Goal: Task Accomplishment & Management: Use online tool/utility

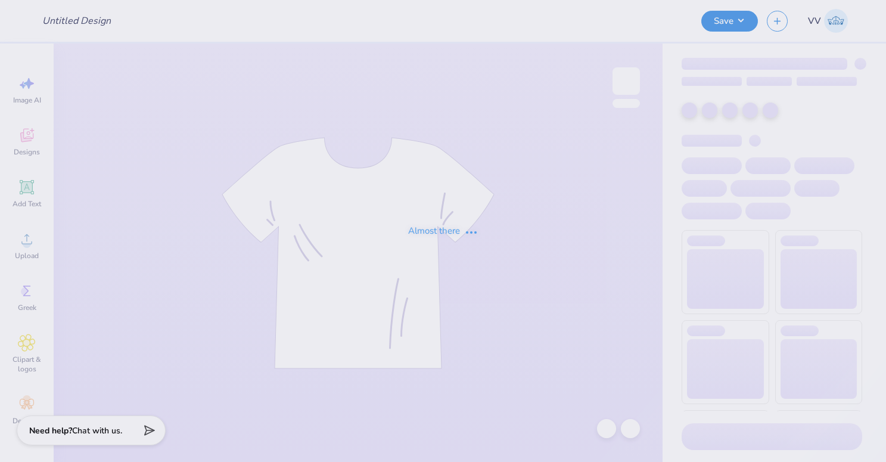
type input "Tees for FSC Ski & Snow Club"
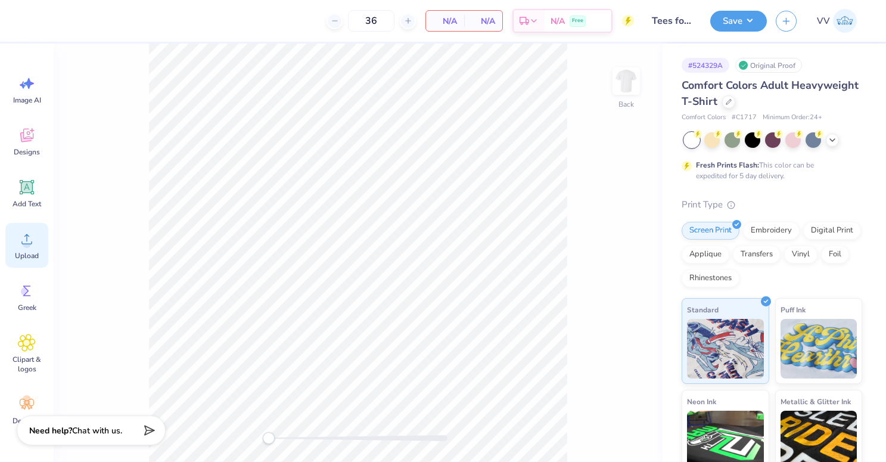
click at [11, 254] on div "Upload" at bounding box center [26, 245] width 43 height 45
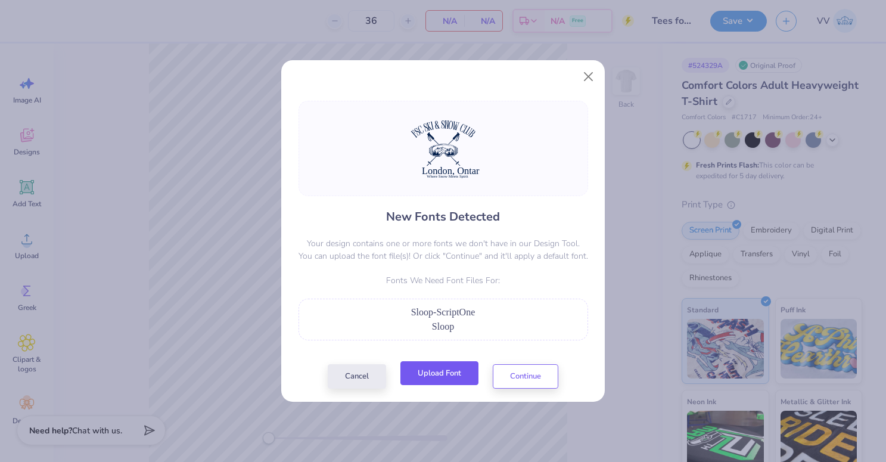
click at [442, 379] on button "Upload Font" at bounding box center [439, 373] width 78 height 24
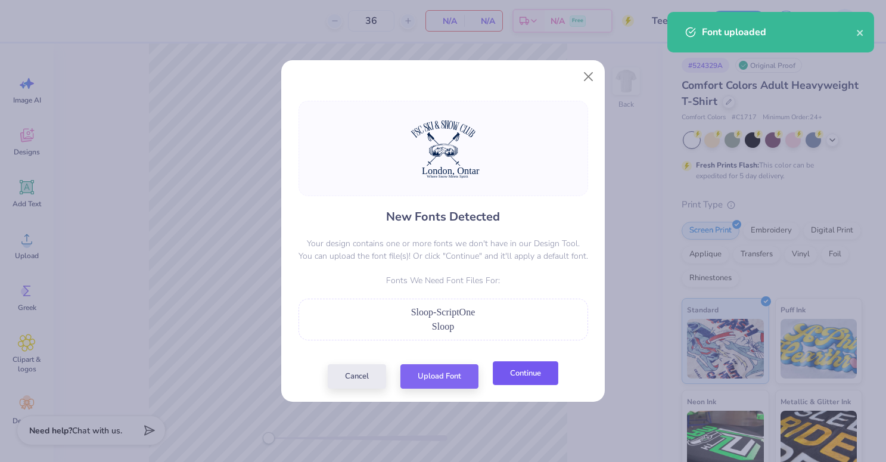
click at [541, 382] on button "Continue" at bounding box center [526, 373] width 66 height 24
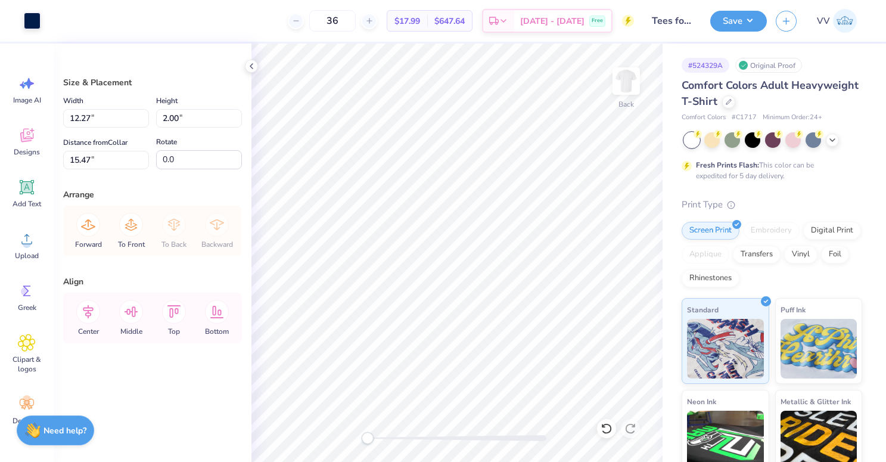
type input "15.29"
type input "14.17"
type input "9.93"
type input "7.54"
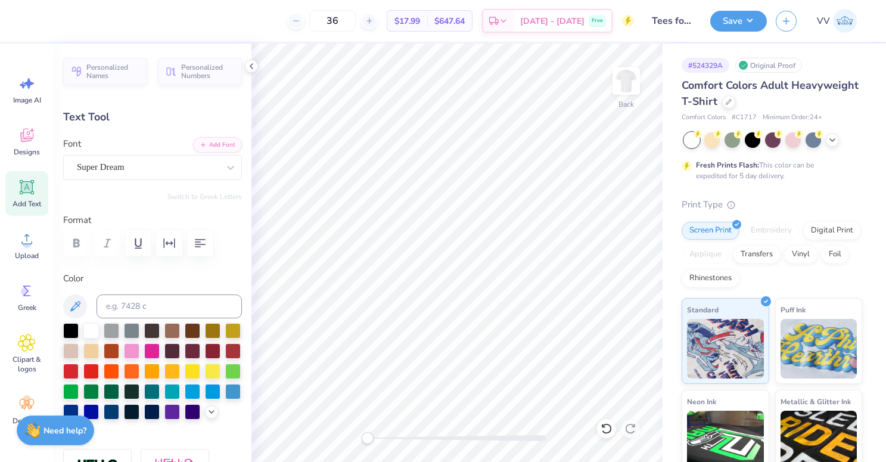
type input "7.99"
type input "0.66"
type input "16.81"
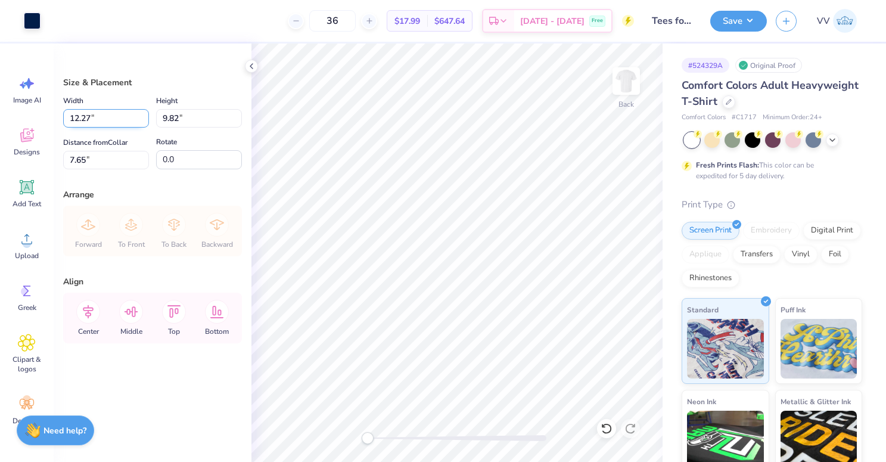
click at [126, 115] on input "12.27" at bounding box center [106, 118] width 86 height 18
type input "12"
type input "9.60"
type input "12.00"
type input "3.00"
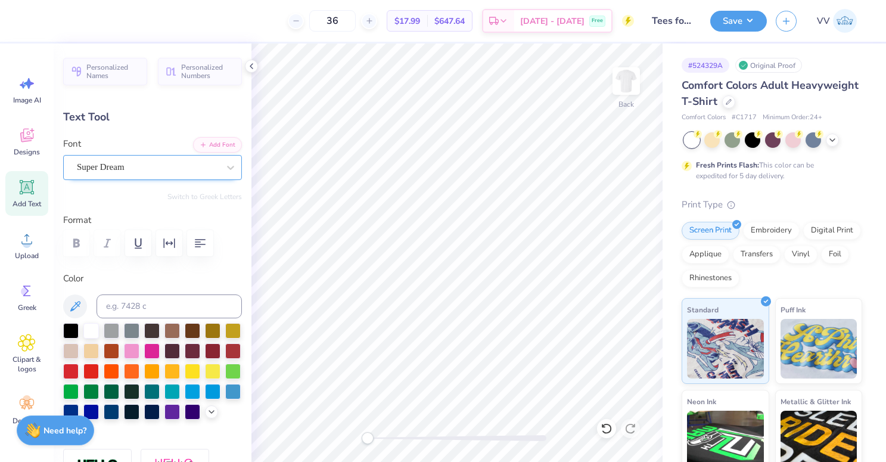
click at [137, 167] on div "Super Dream" at bounding box center [148, 167] width 144 height 18
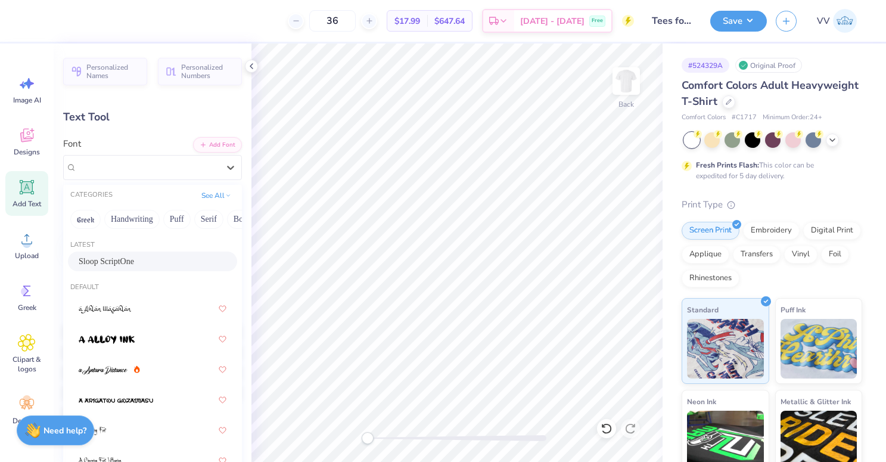
drag, startPoint x: 125, startPoint y: 259, endPoint x: 158, endPoint y: 272, distance: 35.3
click at [124, 259] on div "Sloop ScriptOne" at bounding box center [153, 261] width 148 height 13
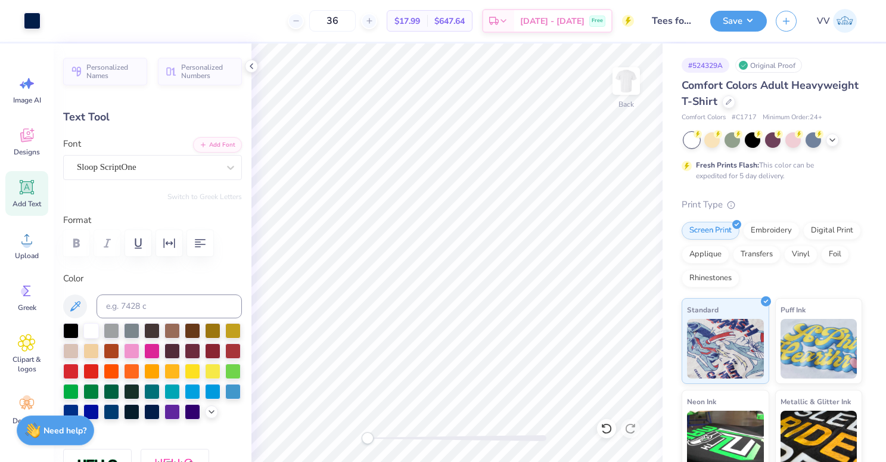
type input "7.82"
type input "0.64"
type input "11.96"
click at [131, 160] on div at bounding box center [148, 167] width 142 height 16
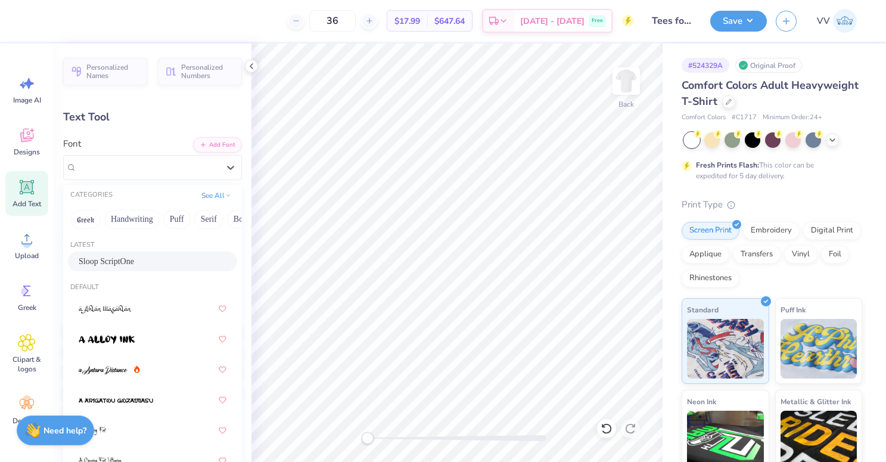
drag, startPoint x: 127, startPoint y: 253, endPoint x: 137, endPoint y: 260, distance: 12.3
click at [127, 253] on div "Sloop ScriptOne" at bounding box center [152, 261] width 169 height 20
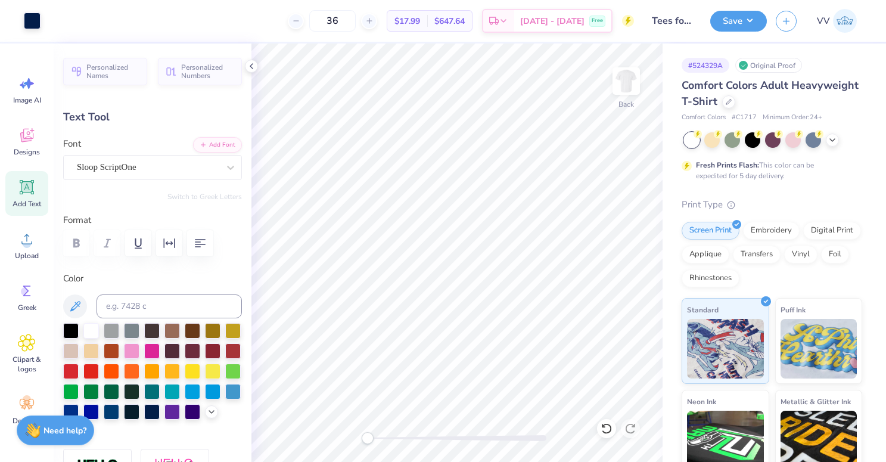
click at [395, 442] on div at bounding box center [457, 438] width 179 height 12
type input "5.55"
type input "11.94"
click at [425, 440] on div at bounding box center [457, 438] width 179 height 6
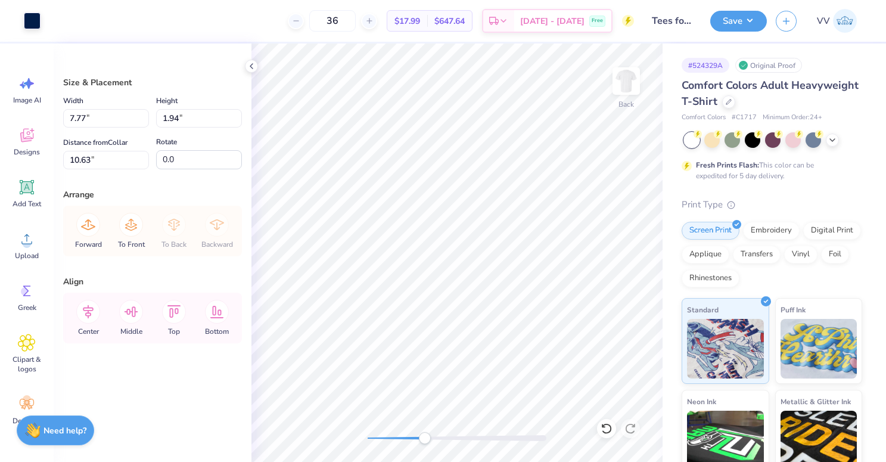
type input "10.71"
click at [332, 442] on div "Back" at bounding box center [456, 252] width 411 height 418
click at [107, 117] on input "10.73" at bounding box center [106, 118] width 86 height 18
type input "12.00"
type input "10.79"
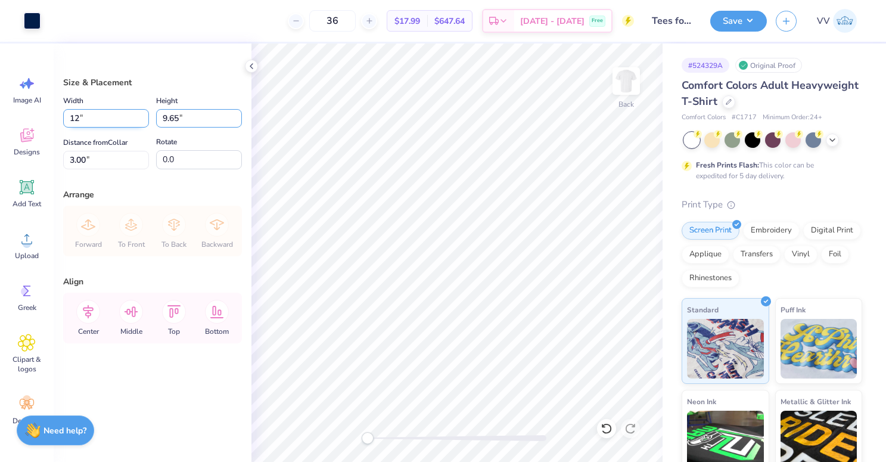
type input "2.43"
click at [83, 121] on input "12.00" at bounding box center [106, 118] width 86 height 18
click at [83, 120] on input "12.00" at bounding box center [106, 118] width 86 height 18
type input "11.00"
type input "9.89"
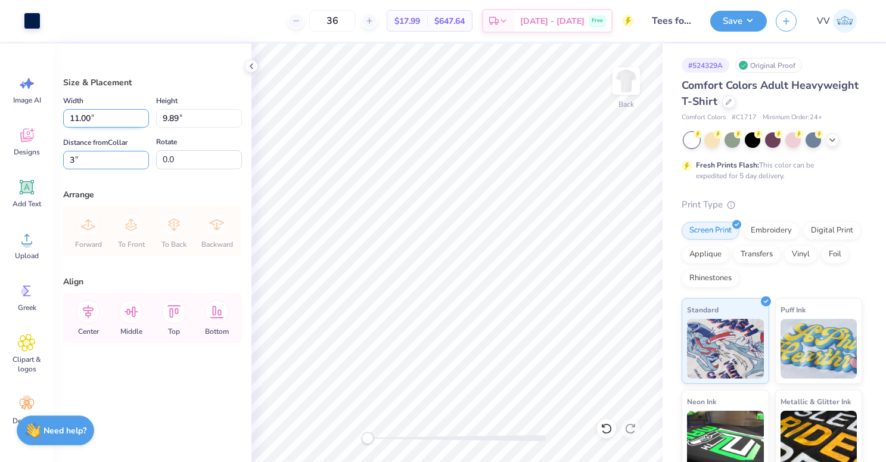
type input "3.00"
click at [727, 15] on button "Save" at bounding box center [738, 19] width 57 height 21
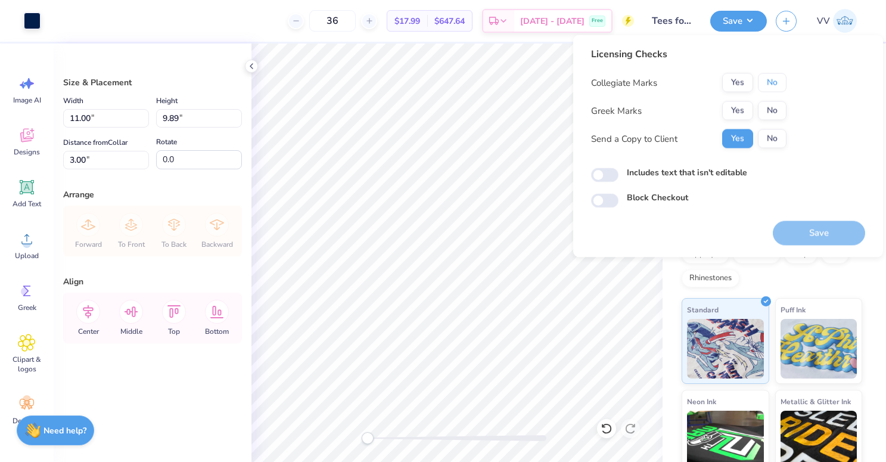
drag, startPoint x: 768, startPoint y: 81, endPoint x: 753, endPoint y: 122, distance: 43.4
click at [768, 81] on button "No" at bounding box center [772, 82] width 29 height 19
click at [764, 111] on button "No" at bounding box center [772, 110] width 29 height 19
click at [628, 180] on div "Includes text that isn't editable" at bounding box center [728, 174] width 274 height 16
drag, startPoint x: 614, startPoint y: 178, endPoint x: 653, endPoint y: 191, distance: 41.4
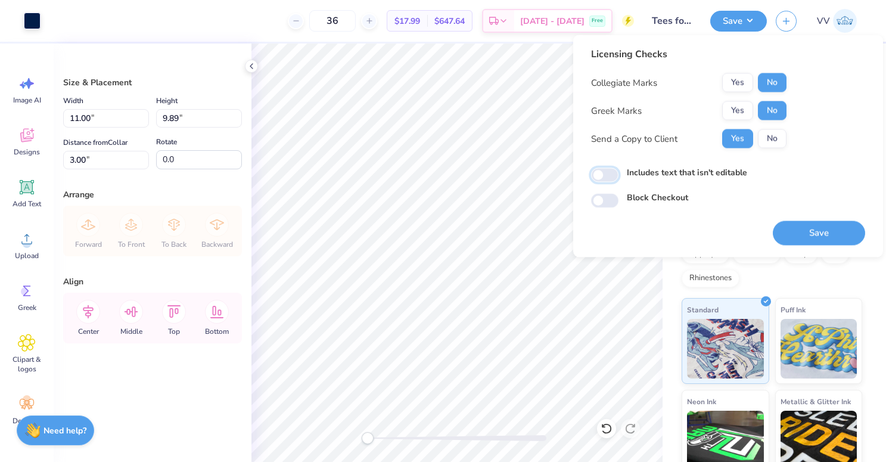
click at [612, 178] on input "Includes text that isn't editable" at bounding box center [604, 175] width 27 height 14
checkbox input "true"
drag, startPoint x: 790, startPoint y: 228, endPoint x: 783, endPoint y: 222, distance: 9.4
click at [789, 227] on button "Save" at bounding box center [819, 233] width 92 height 24
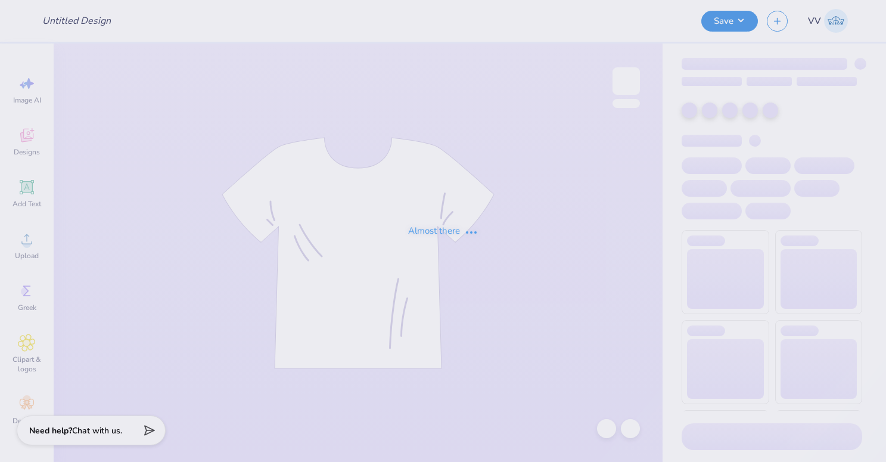
type input "Tees for FSC Ski & Snow Club"
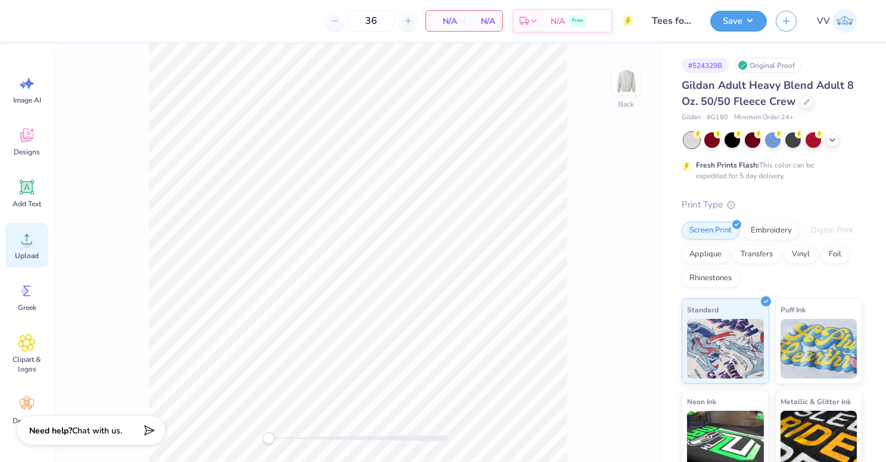
click at [24, 246] on circle at bounding box center [27, 243] width 8 height 8
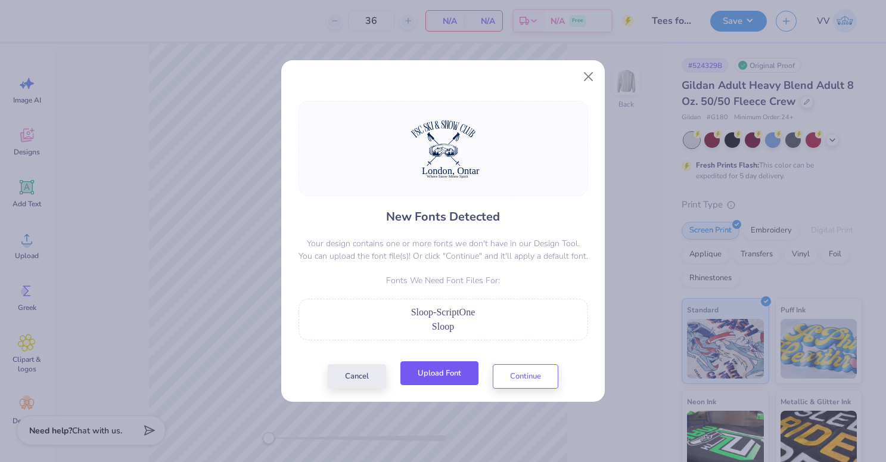
click at [461, 373] on button "Upload Font" at bounding box center [439, 373] width 78 height 24
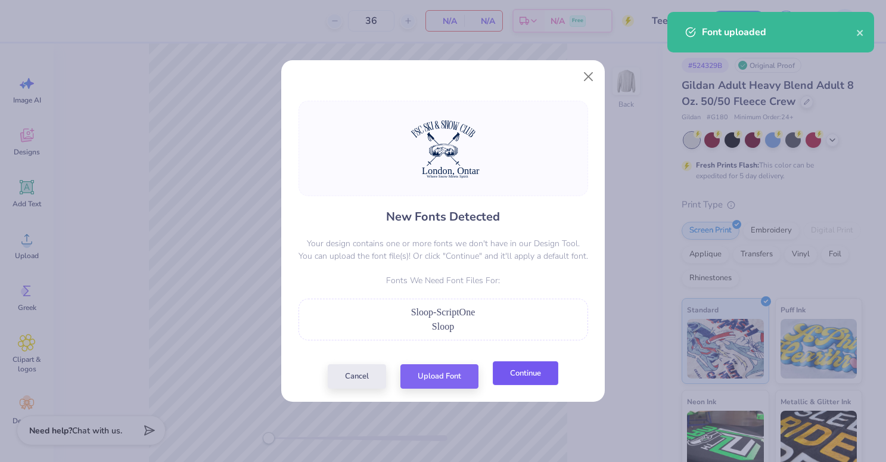
click at [515, 376] on button "Continue" at bounding box center [526, 373] width 66 height 24
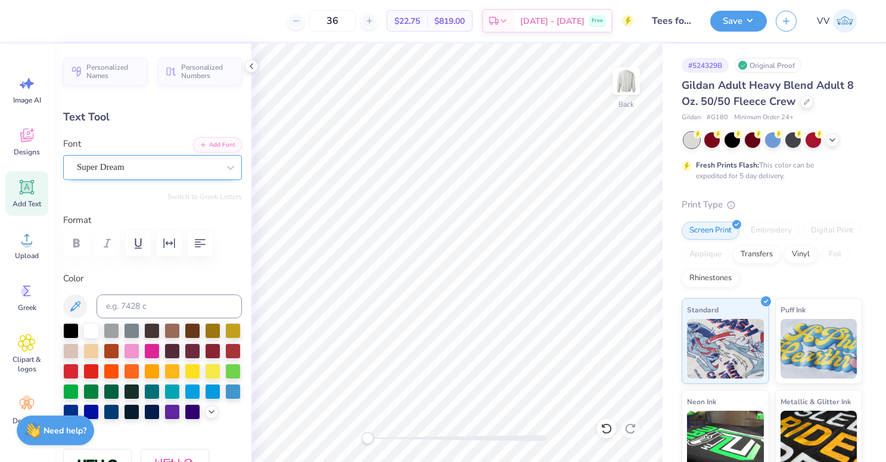
click at [128, 176] on div "Super Dream" at bounding box center [152, 167] width 179 height 25
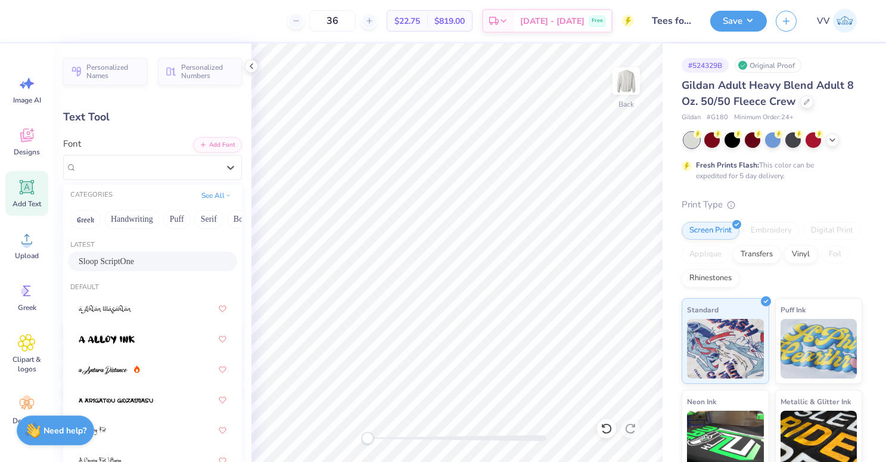
drag, startPoint x: 126, startPoint y: 257, endPoint x: 250, endPoint y: 302, distance: 131.7
click at [126, 257] on div "Sloop ScriptOne" at bounding box center [153, 261] width 148 height 13
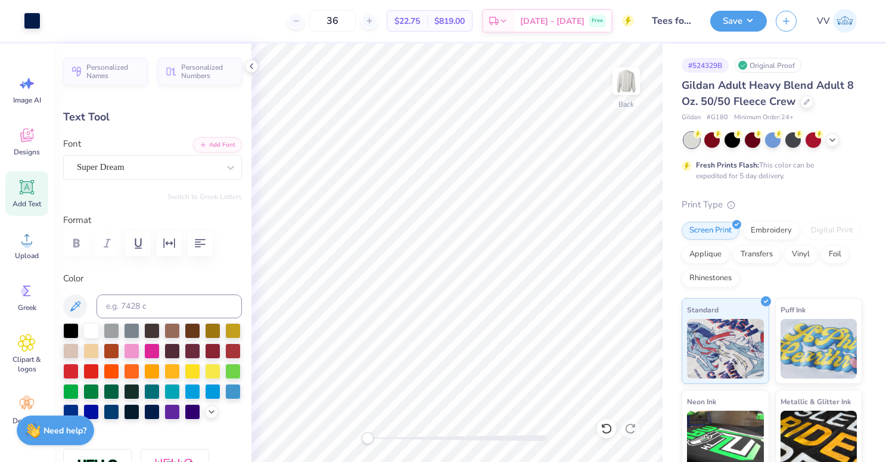
type input "8.55"
type input "0.69"
type input "16.49"
click at [101, 178] on div "Super Dream" at bounding box center [152, 167] width 179 height 25
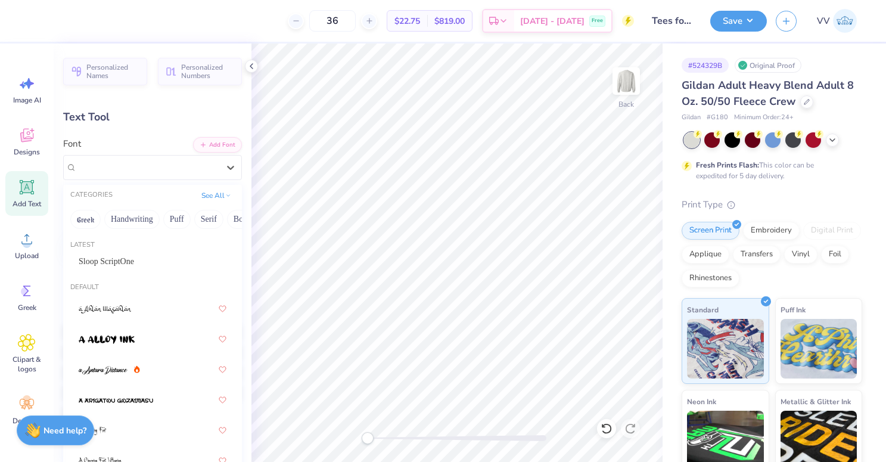
click at [116, 251] on div "Sloop ScriptOne" at bounding box center [152, 261] width 179 height 20
click at [114, 257] on span "Sloop ScriptOne" at bounding box center [106, 261] width 55 height 13
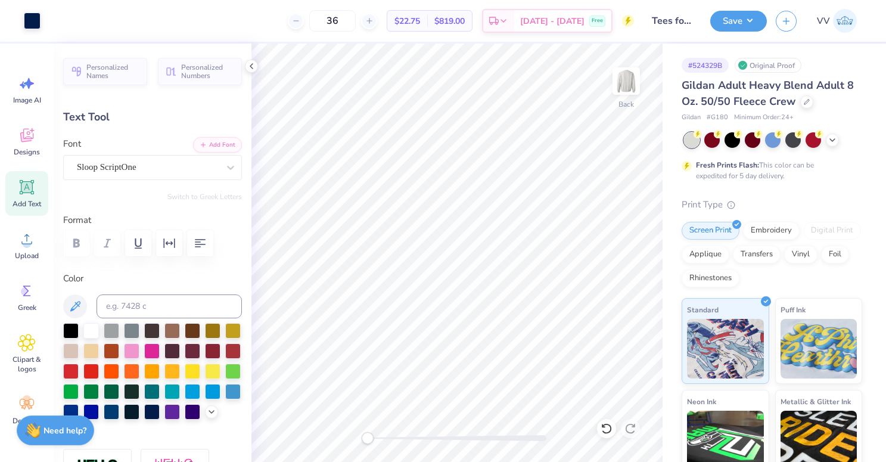
click at [410, 441] on div at bounding box center [457, 438] width 179 height 12
drag, startPoint x: 397, startPoint y: 434, endPoint x: 388, endPoint y: 436, distance: 9.7
click at [388, 436] on div at bounding box center [457, 438] width 179 height 12
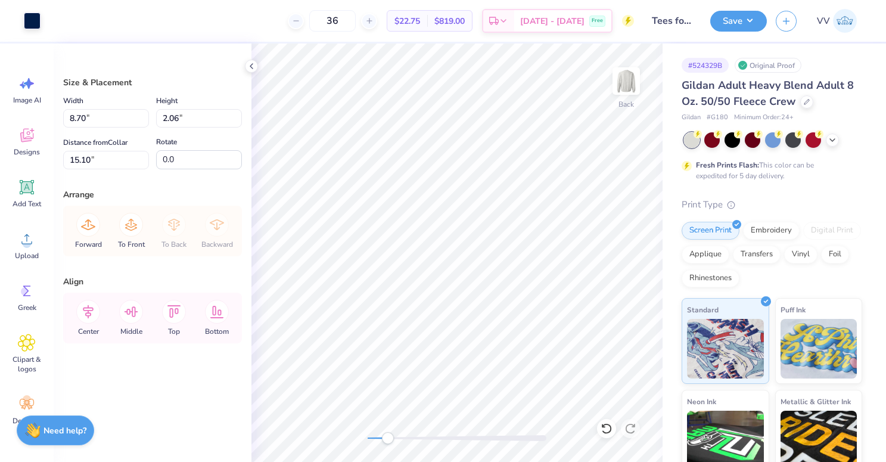
type input "15.13"
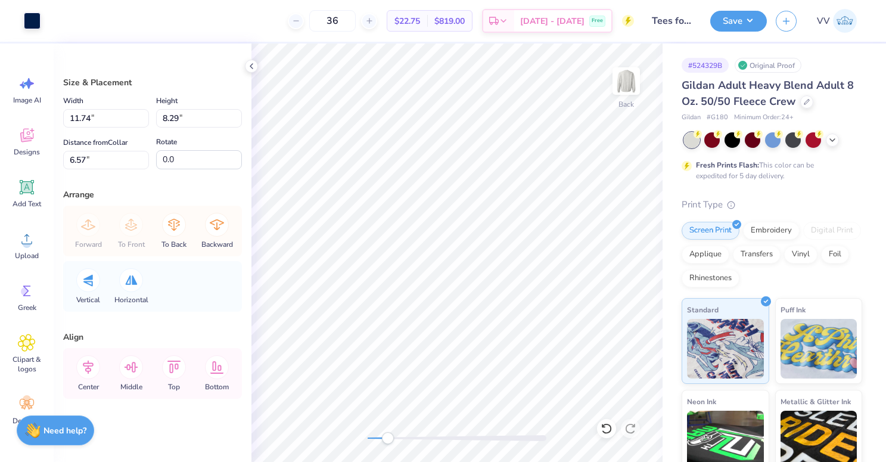
type input "11.74"
type input "8.29"
type input "6.57"
click at [106, 118] on input "11.74" at bounding box center [106, 118] width 86 height 18
type input "11.00"
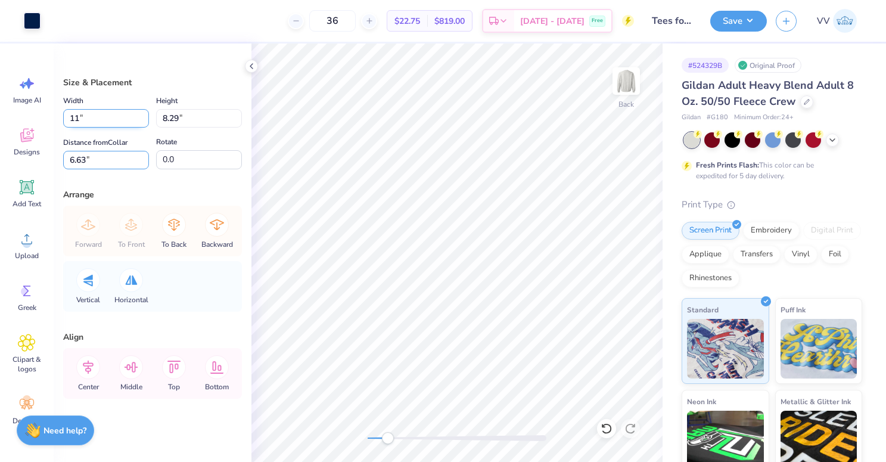
type input "7.77"
type input "3"
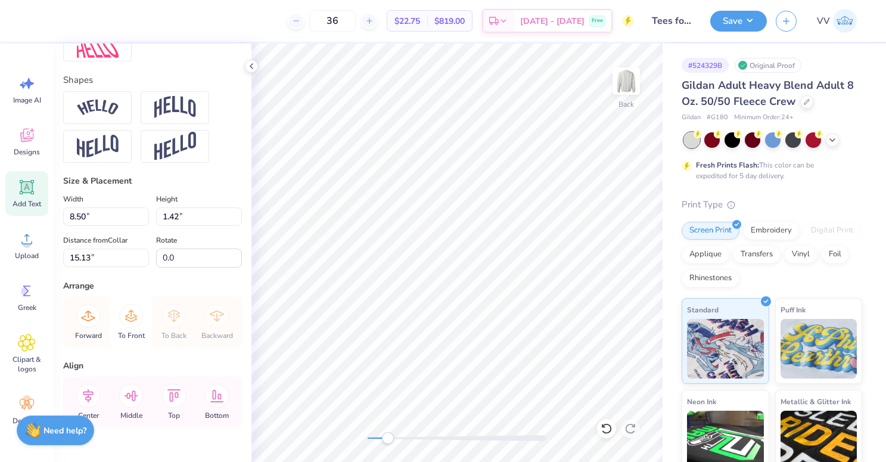
scroll to position [522, 0]
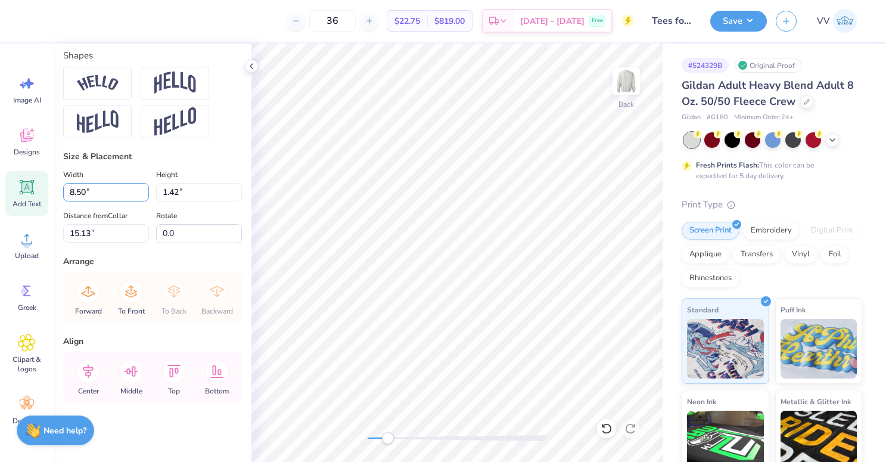
drag, startPoint x: 83, startPoint y: 191, endPoint x: 48, endPoint y: 189, distance: 35.2
click at [48, 189] on div "36 $22.75 Per Item $819.00 Total Est. Delivery Oct 7 - 10 Free Design Title Tee…" at bounding box center [443, 231] width 886 height 462
type input "7.97"
type input "1.33"
type input "10.90"
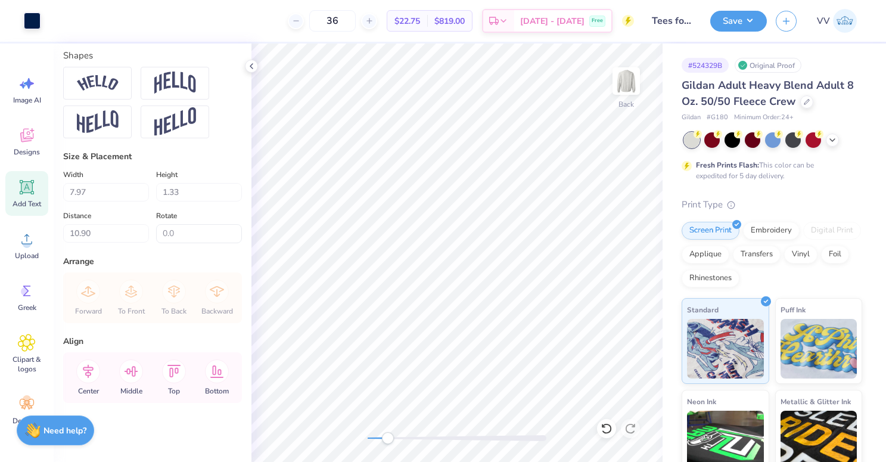
type input "6.07"
type input "0.70"
type input "16.55"
click at [197, 192] on input "0.70" at bounding box center [199, 192] width 86 height 18
type input ".66"
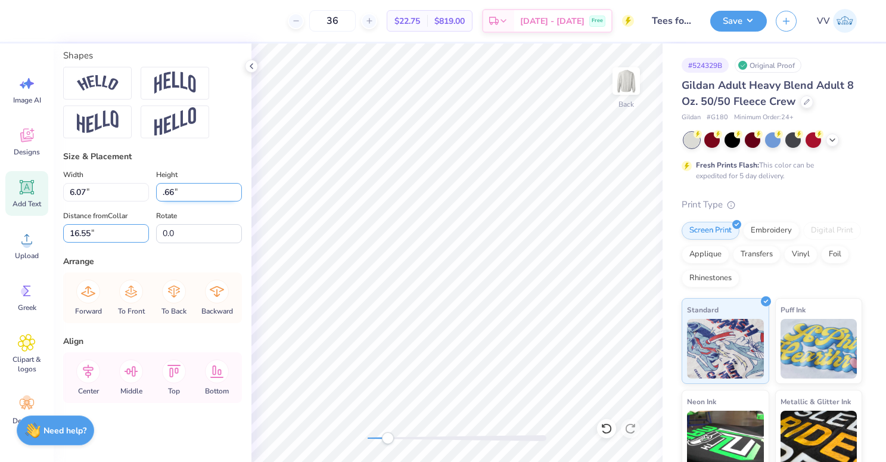
type input "5.72"
type input "0.66"
click at [114, 236] on input "16.57" at bounding box center [106, 233] width 86 height 18
type input "12.23"
click at [296, 440] on div "Back" at bounding box center [456, 252] width 411 height 418
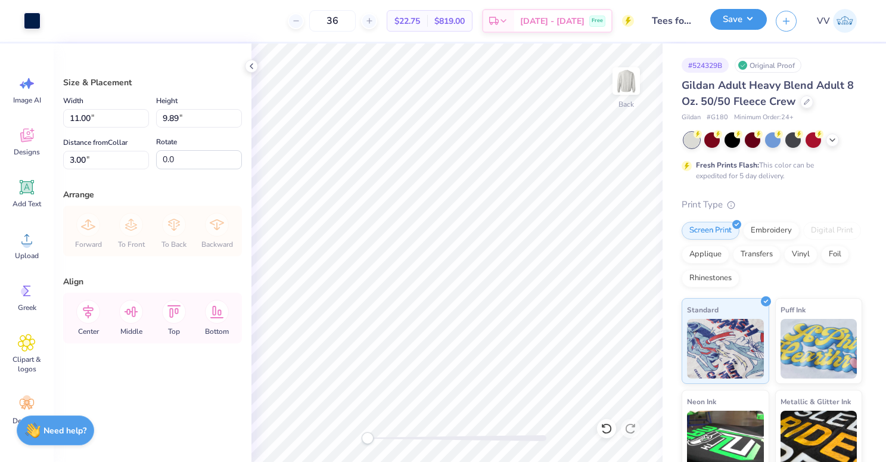
click at [749, 16] on button "Save" at bounding box center [738, 19] width 57 height 21
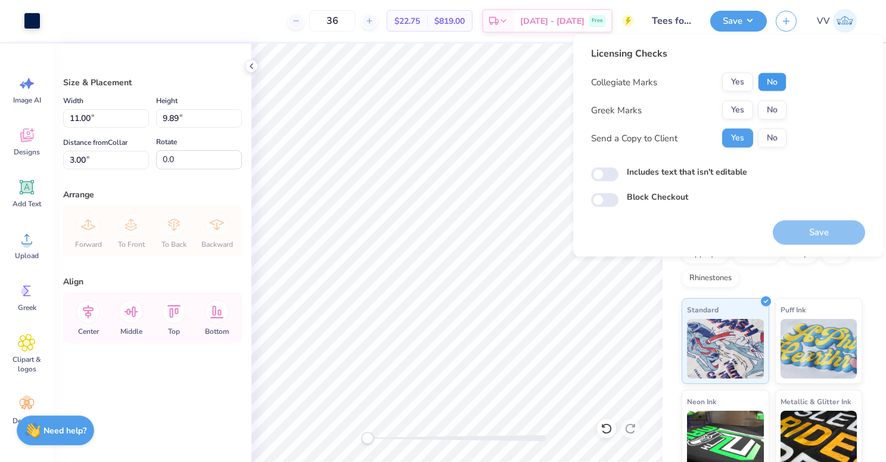
click at [776, 85] on button "No" at bounding box center [772, 82] width 29 height 19
click at [775, 106] on button "No" at bounding box center [772, 110] width 29 height 19
click at [603, 175] on input "Includes text that isn't editable" at bounding box center [604, 174] width 27 height 14
checkbox input "true"
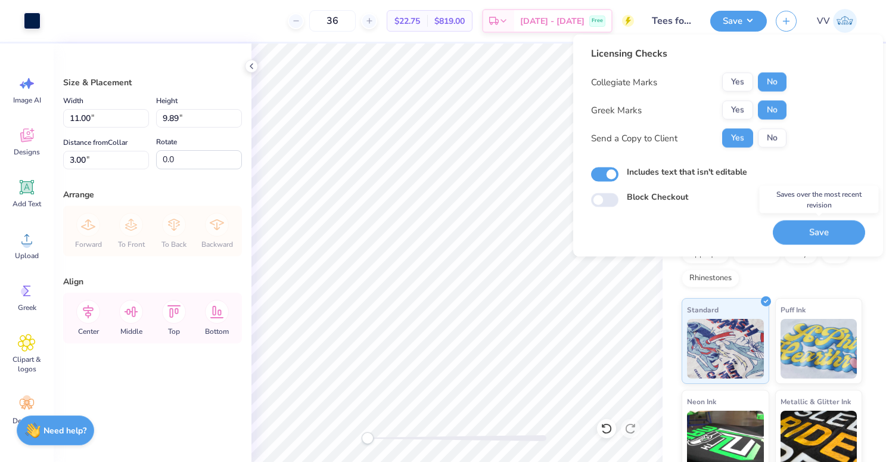
drag, startPoint x: 804, startPoint y: 231, endPoint x: 753, endPoint y: 201, distance: 58.4
click at [804, 231] on button "Save" at bounding box center [819, 232] width 92 height 24
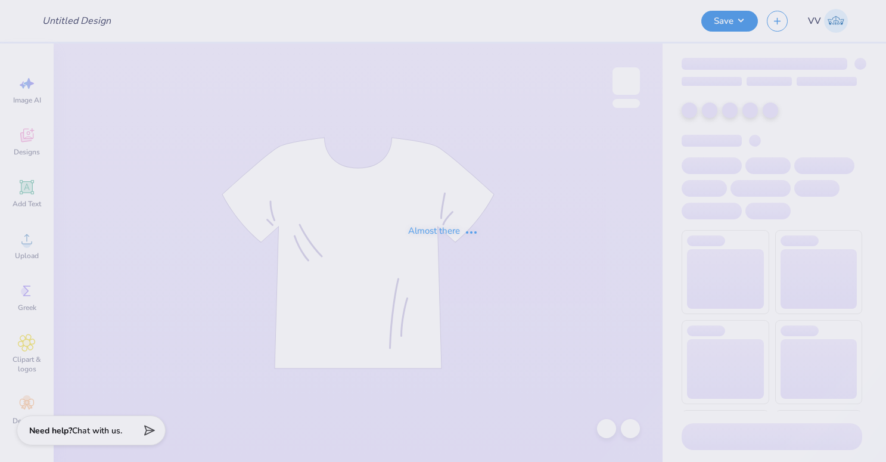
type input "Tees for FSC Ski & Snow Club"
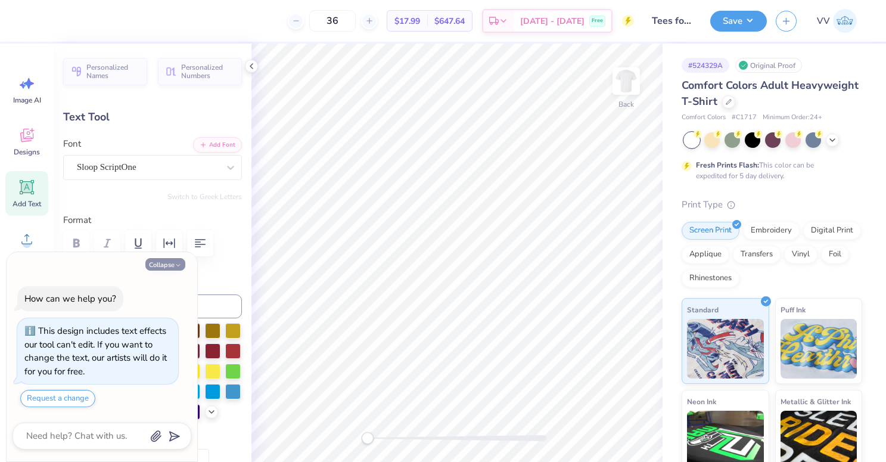
click at [159, 264] on button "Collapse" at bounding box center [165, 264] width 40 height 13
type textarea "x"
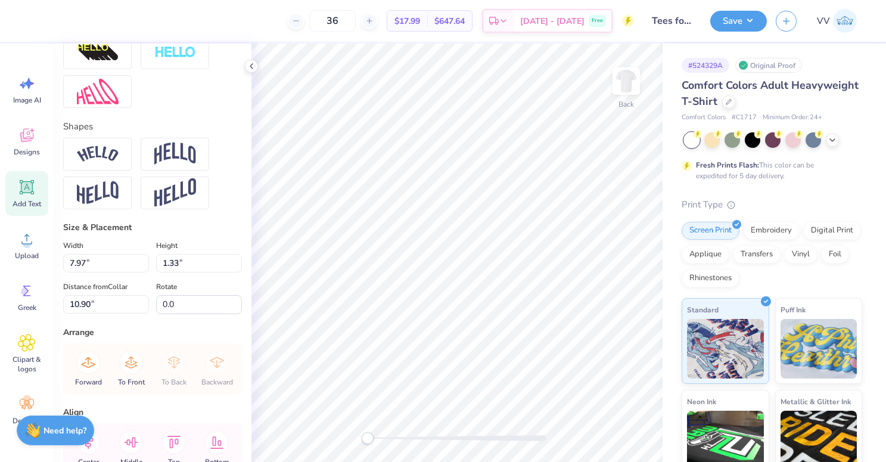
scroll to position [452, 0]
type input "5.69"
type input "0.66"
type input "12.23"
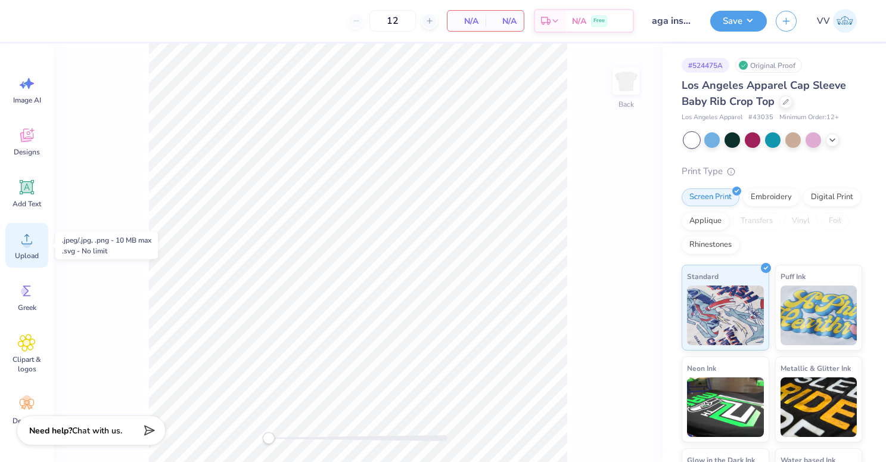
click at [23, 248] on div "Upload" at bounding box center [26, 245] width 43 height 45
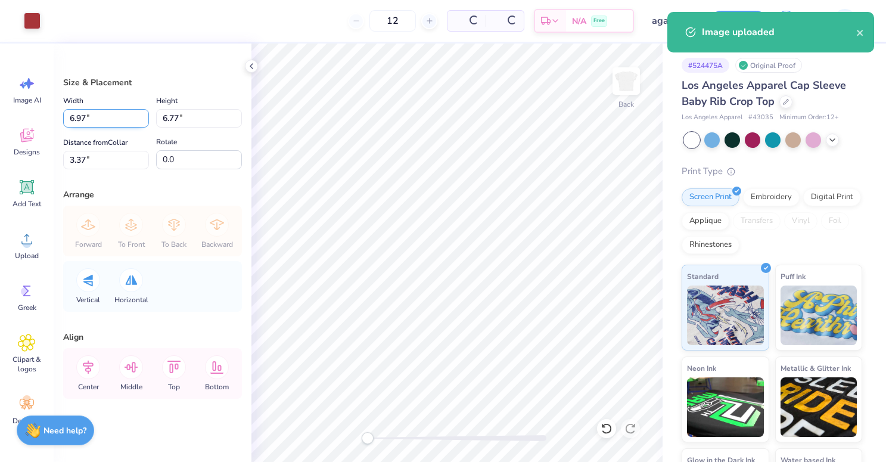
click at [108, 117] on input "6.97" at bounding box center [106, 118] width 86 height 18
type input "7.00"
type input "6.80"
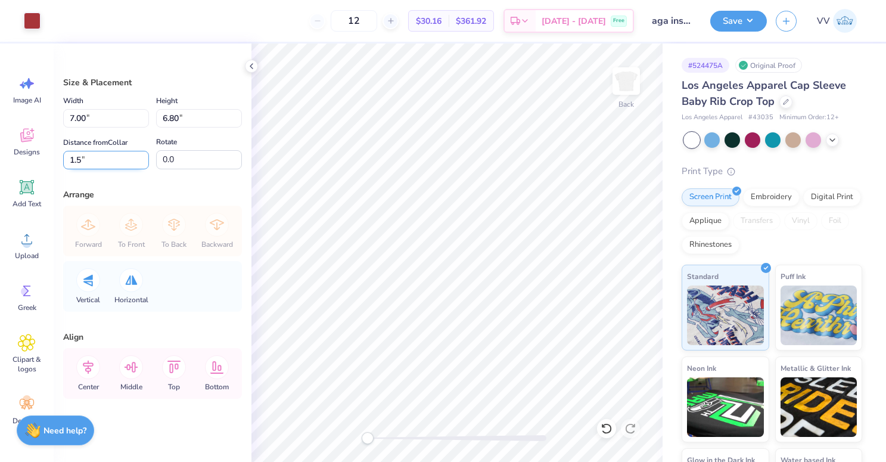
click at [103, 159] on input "1.5" at bounding box center [106, 160] width 86 height 18
type input "2"
click at [111, 114] on input "7.00" at bounding box center [106, 118] width 86 height 18
type input "6.00"
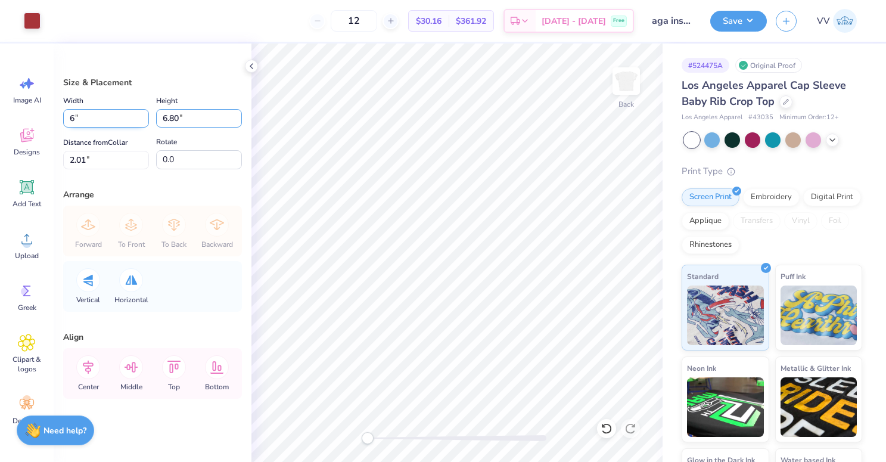
type input "5.82"
type input "2"
click at [101, 154] on input "1.99" at bounding box center [106, 160] width 86 height 18
type input "2"
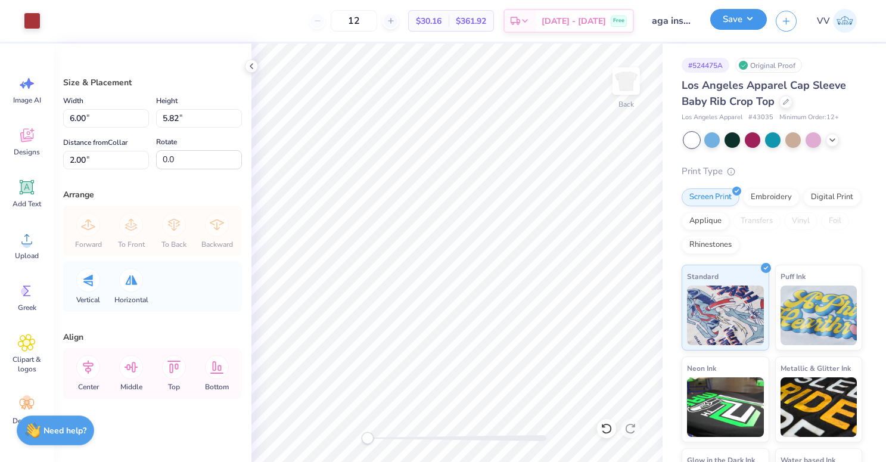
click at [745, 24] on button "Save" at bounding box center [738, 19] width 57 height 21
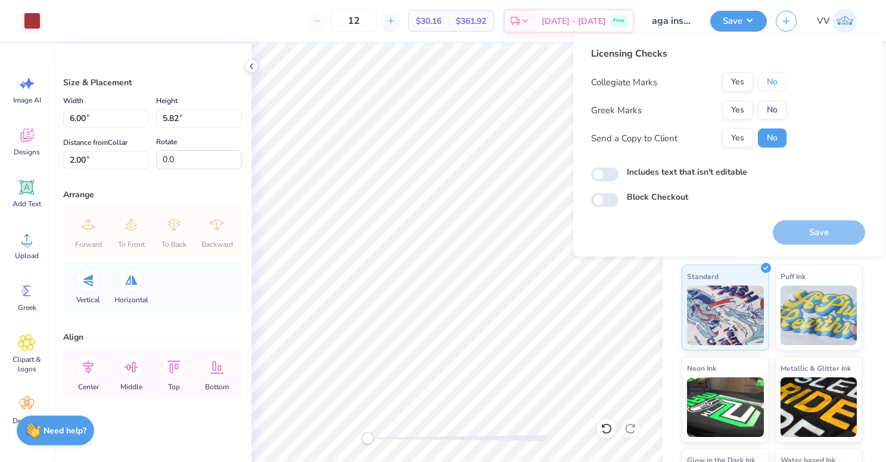
drag, startPoint x: 758, startPoint y: 79, endPoint x: 740, endPoint y: 99, distance: 26.6
click at [758, 79] on button "No" at bounding box center [772, 82] width 29 height 19
click at [773, 109] on button "No" at bounding box center [772, 110] width 29 height 19
click at [596, 182] on div "Licensing Checks Collegiate Marks Yes No Greek Marks Yes No Send a Copy to Clie…" at bounding box center [728, 126] width 274 height 161
click at [603, 176] on input "Includes text that isn't editable" at bounding box center [604, 174] width 27 height 14
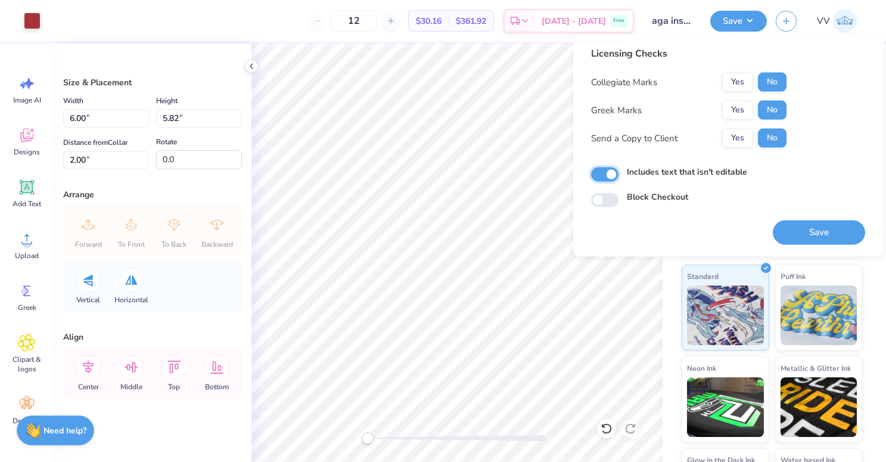
checkbox input "true"
click at [804, 229] on button "Save" at bounding box center [819, 232] width 92 height 24
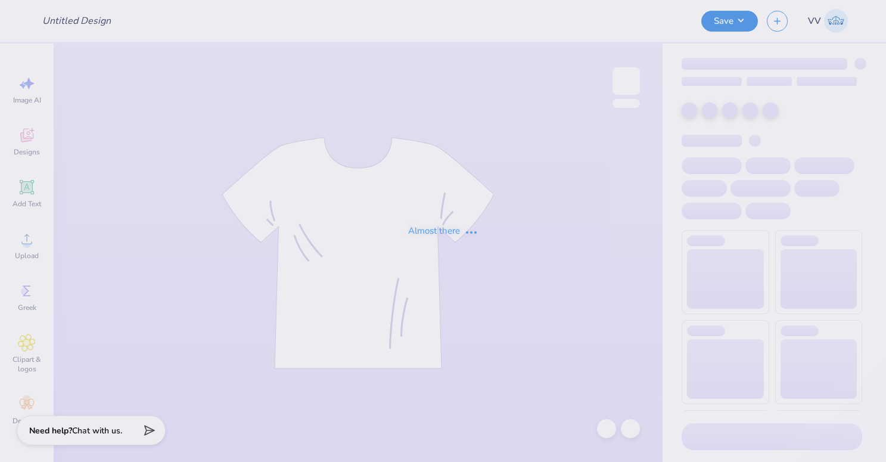
type input "Unknown Hype : Dance Company"
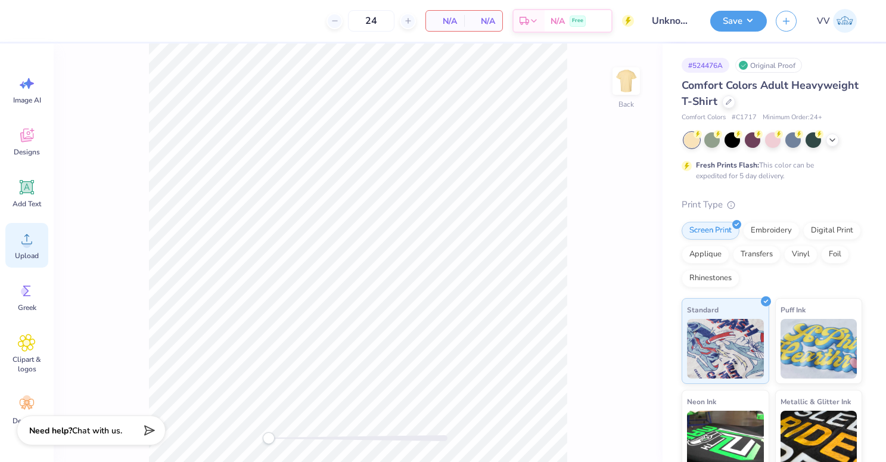
click at [23, 236] on icon at bounding box center [27, 239] width 18 height 18
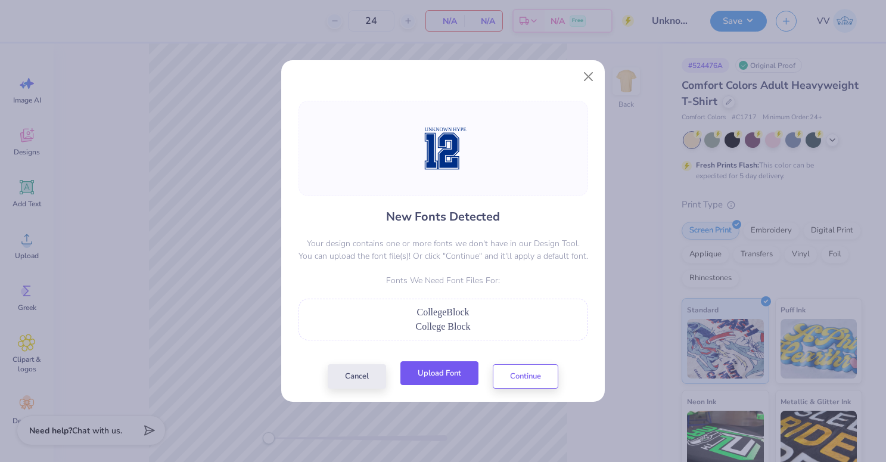
click at [435, 369] on button "Upload Font" at bounding box center [439, 373] width 78 height 24
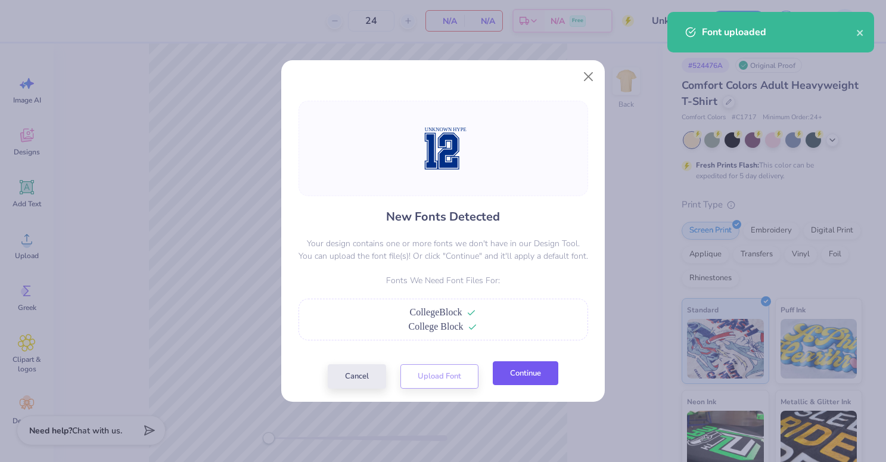
click at [527, 375] on button "Continue" at bounding box center [526, 373] width 66 height 24
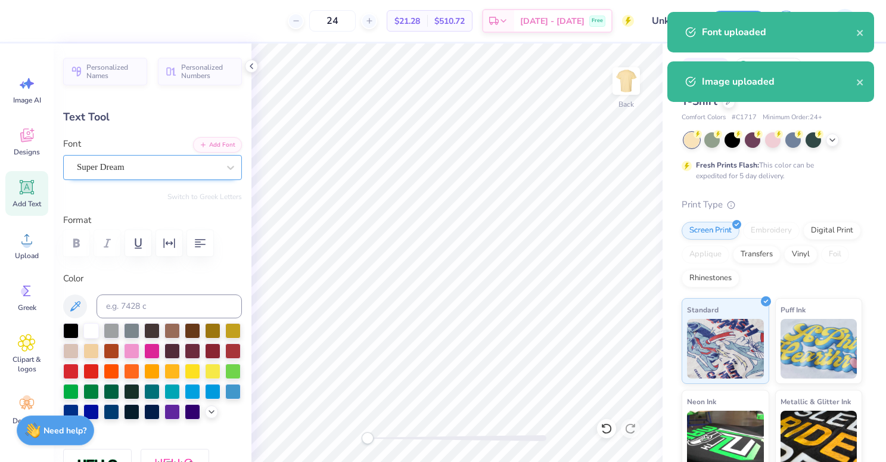
click at [184, 166] on div "Super Dream" at bounding box center [148, 167] width 144 height 18
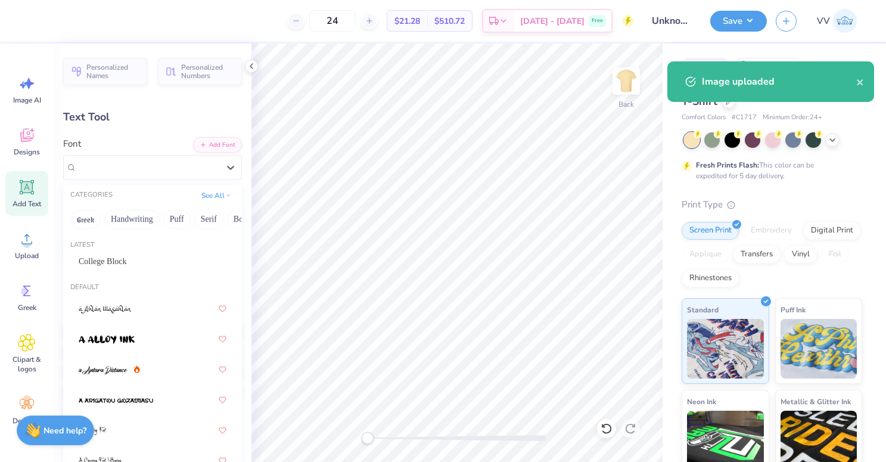
click at [136, 263] on div "College Block" at bounding box center [153, 261] width 148 height 13
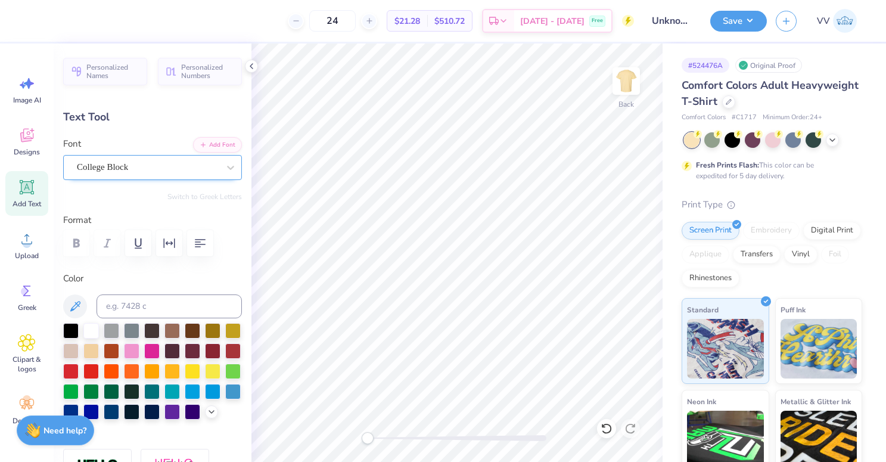
click at [150, 170] on div "College Block" at bounding box center [148, 167] width 144 height 18
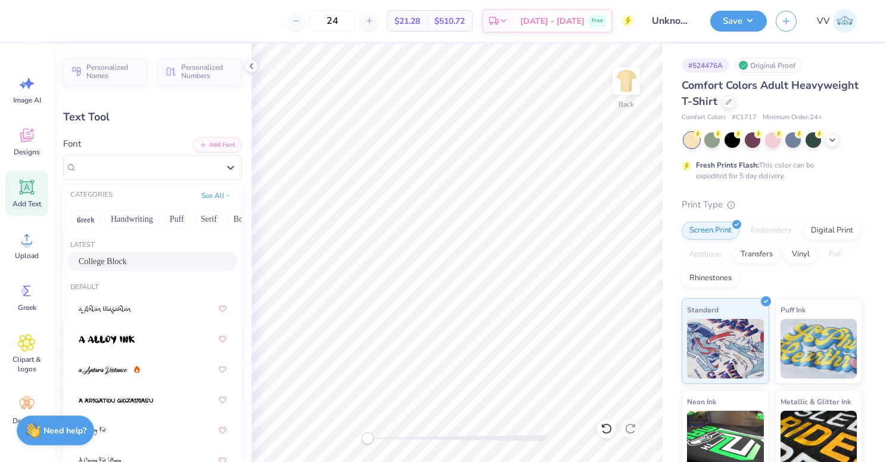
click at [183, 134] on div "Personalized Names Personalized Numbers Text Tool Add Font Font option College …" at bounding box center [153, 252] width 198 height 418
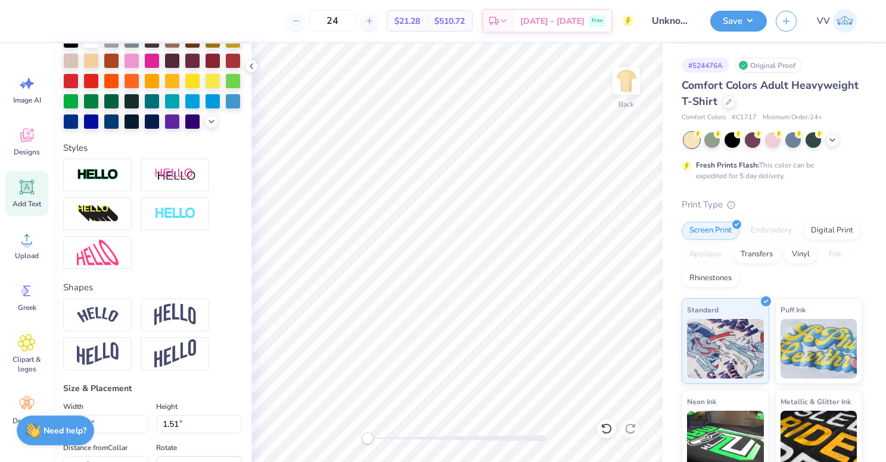
scroll to position [414, 0]
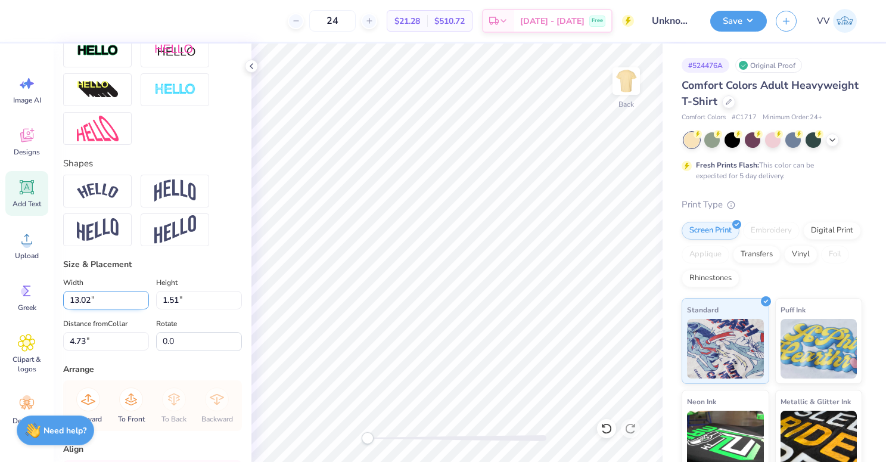
click at [99, 296] on input "13.02" at bounding box center [106, 300] width 86 height 18
type input "12.00"
type input "1.40"
type input "3"
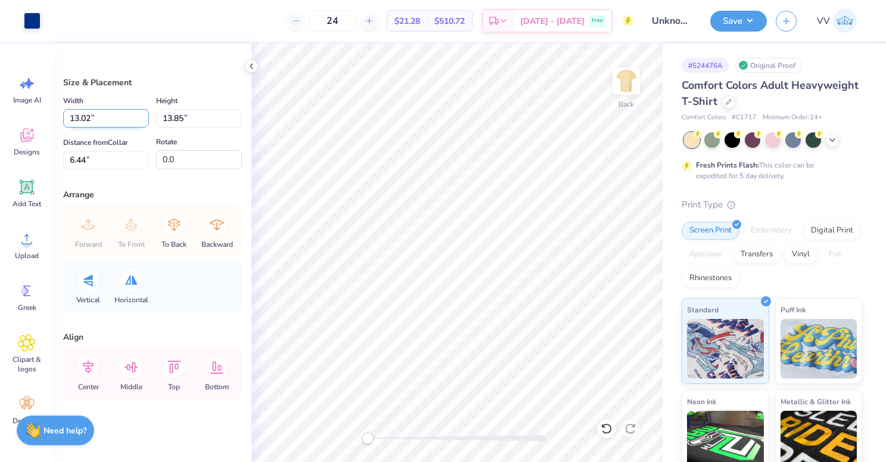
click at [110, 117] on input "13.02" at bounding box center [106, 118] width 86 height 18
type input "12.00"
type input "12.77"
type input "5"
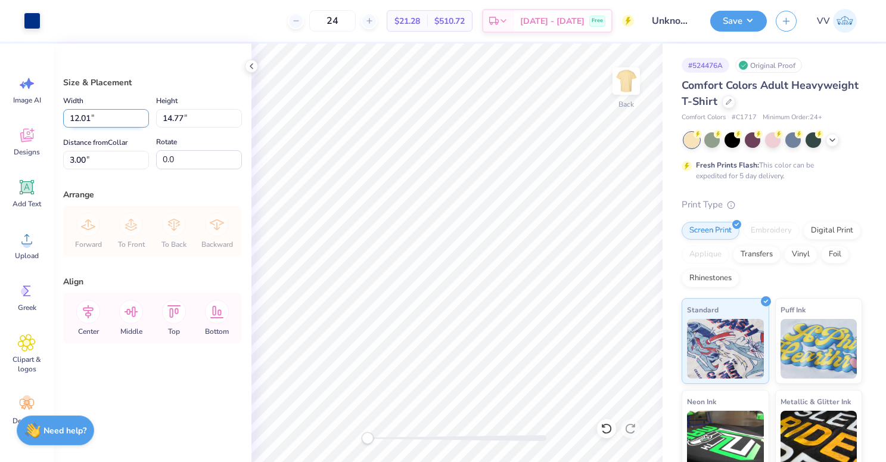
click at [104, 119] on input "12.01" at bounding box center [106, 118] width 86 height 18
type input "11.00"
type input "13.53"
type input "3.00"
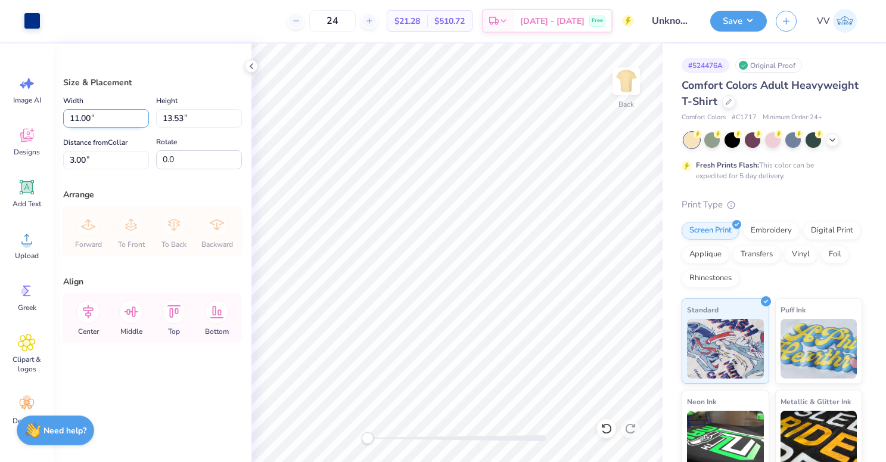
click at [104, 119] on input "11.00" at bounding box center [106, 118] width 86 height 18
type input "10.00"
type input "12.30"
type input "3.00"
click at [110, 126] on input "10.00" at bounding box center [106, 118] width 86 height 18
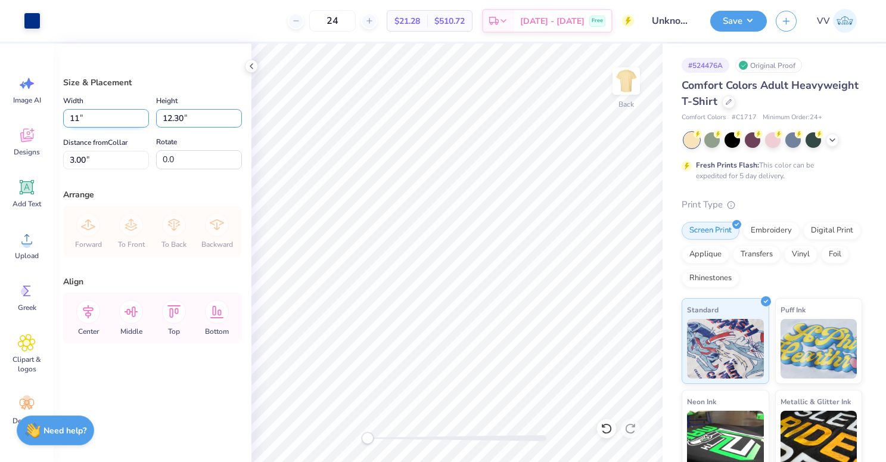
type input "11.00"
type input "13.53"
type input "3.00"
click at [92, 120] on input "11.00" at bounding box center [106, 118] width 86 height 18
type input "10.50"
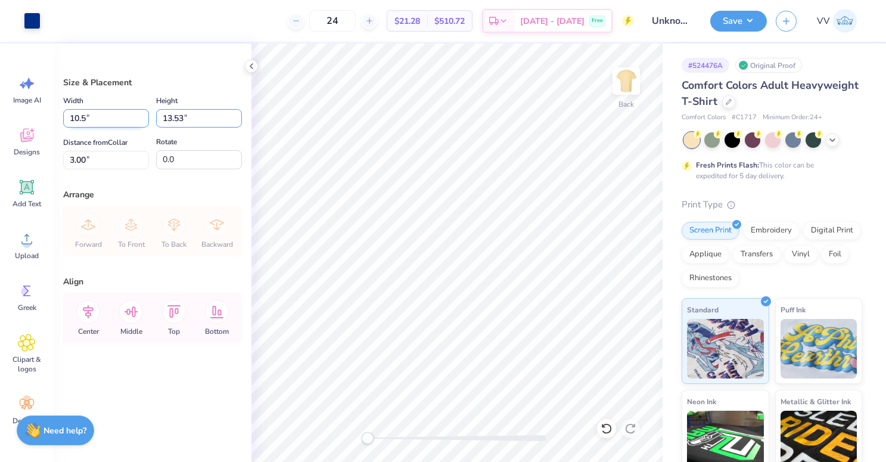
type input "12.91"
type input "3.00"
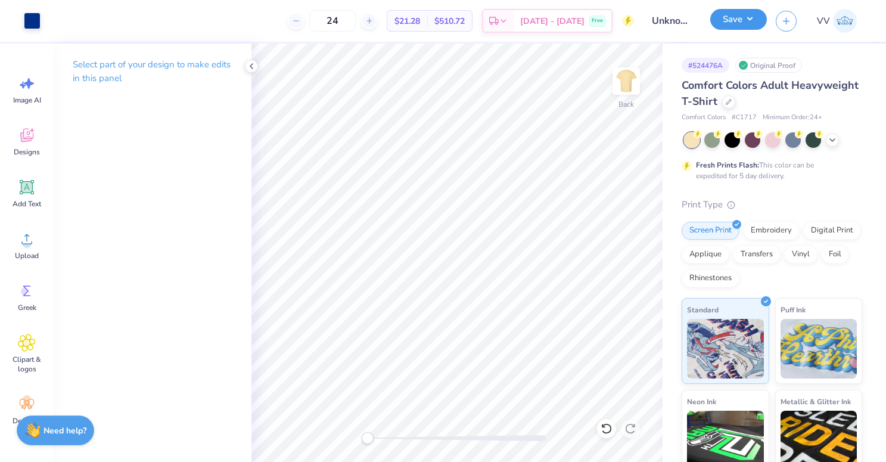
click at [728, 20] on button "Save" at bounding box center [738, 19] width 57 height 21
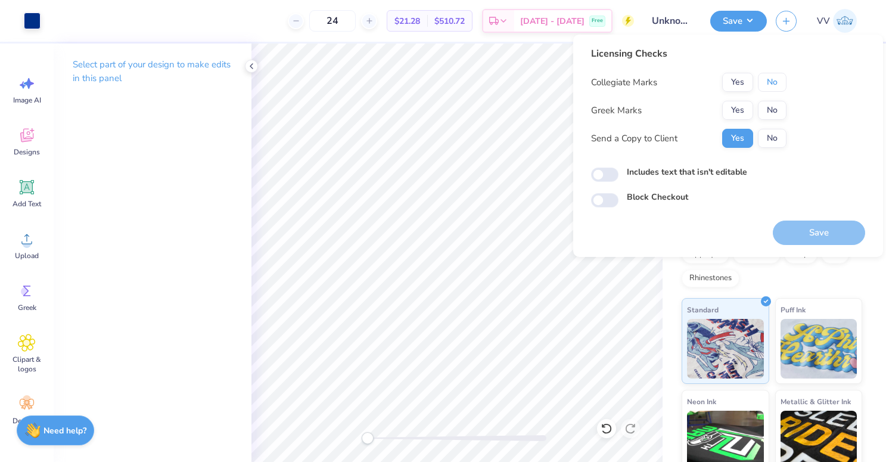
click at [781, 79] on button "No" at bounding box center [772, 82] width 29 height 19
click at [768, 105] on button "No" at bounding box center [772, 110] width 29 height 19
click at [612, 179] on input "Includes text that isn't editable" at bounding box center [604, 174] width 27 height 14
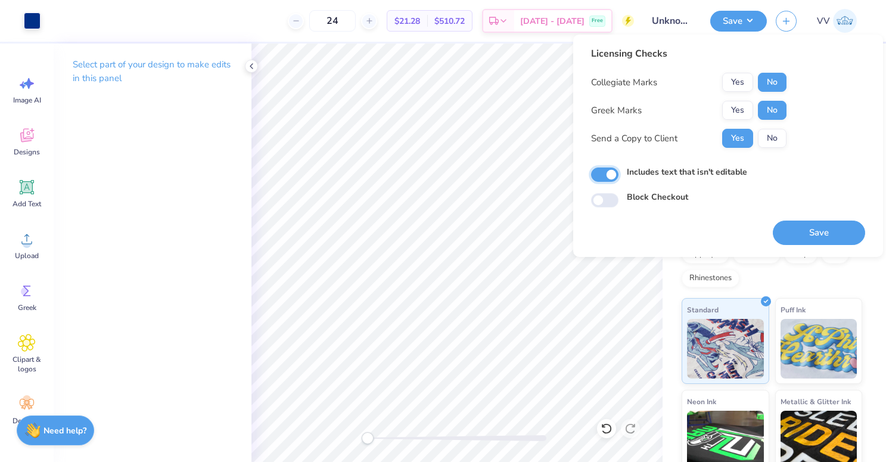
checkbox input "true"
click at [790, 228] on button "Save" at bounding box center [819, 232] width 92 height 24
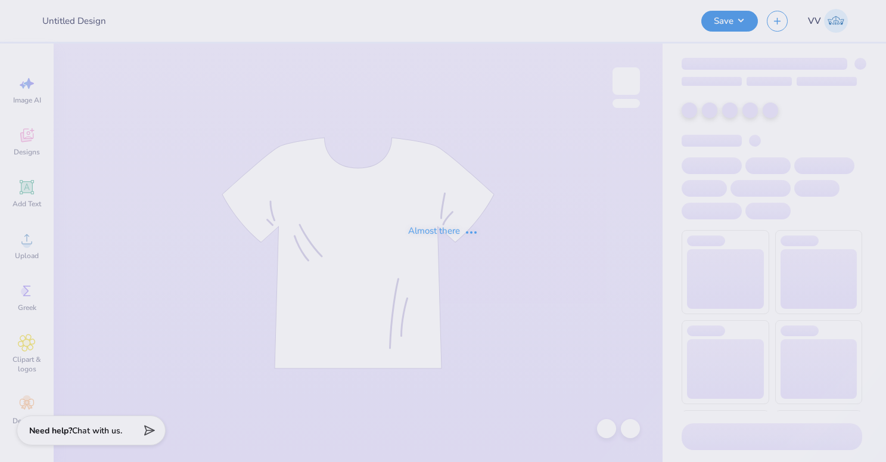
type input "AGD Tees"
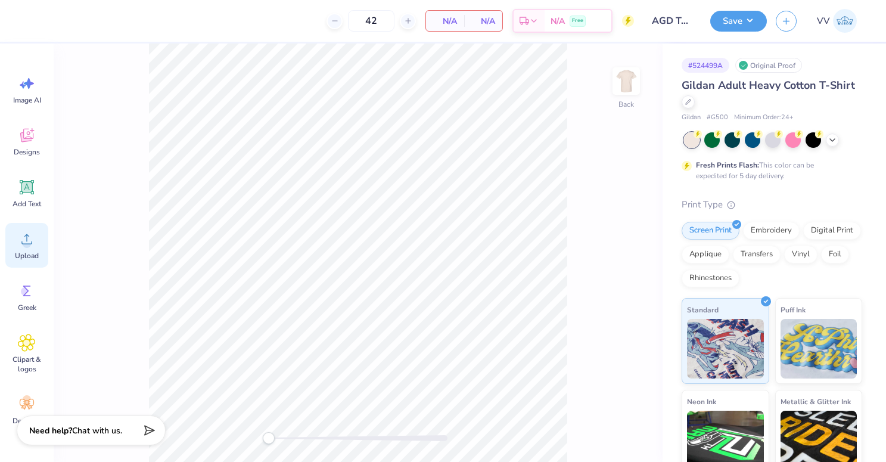
click at [20, 245] on icon at bounding box center [27, 239] width 18 height 18
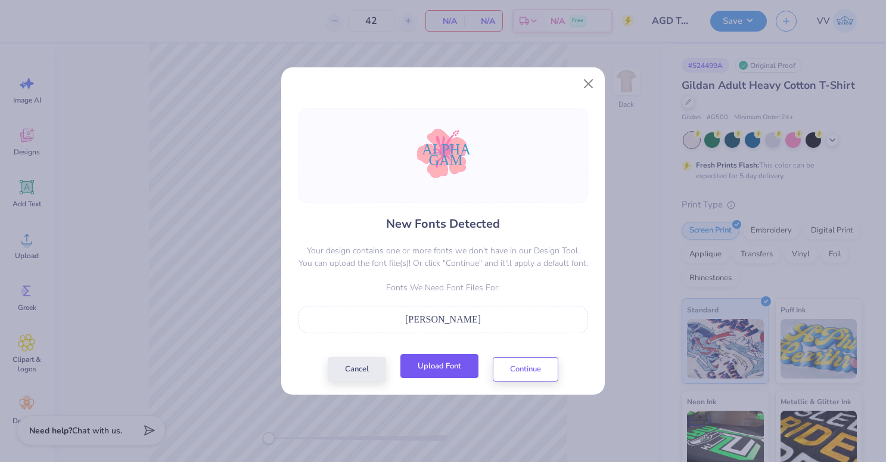
click at [441, 369] on button "Upload Font" at bounding box center [439, 366] width 78 height 24
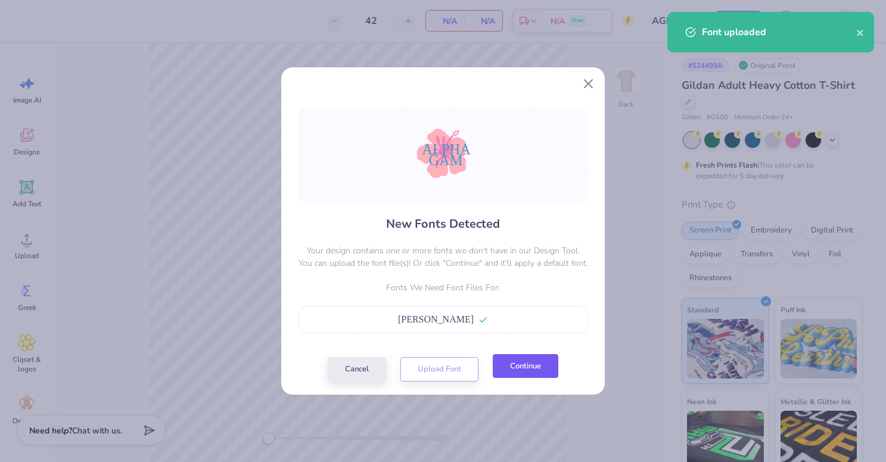
click at [537, 368] on button "Continue" at bounding box center [526, 366] width 66 height 24
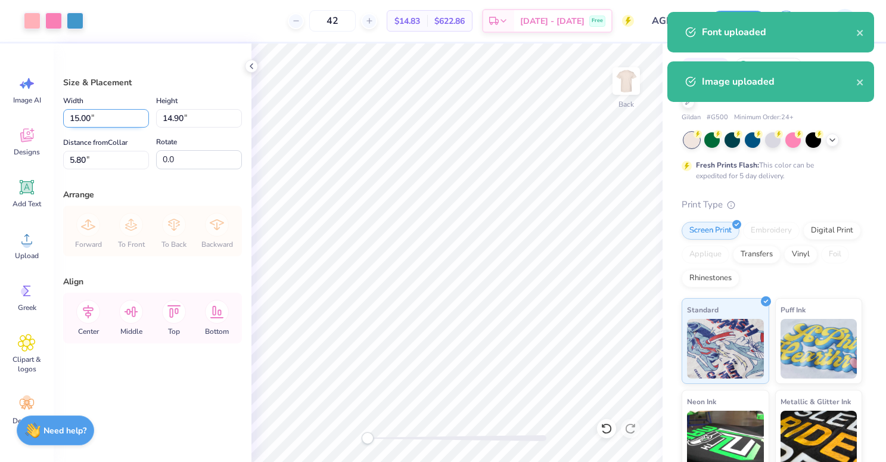
click at [100, 122] on input "15.00" at bounding box center [106, 118] width 86 height 18
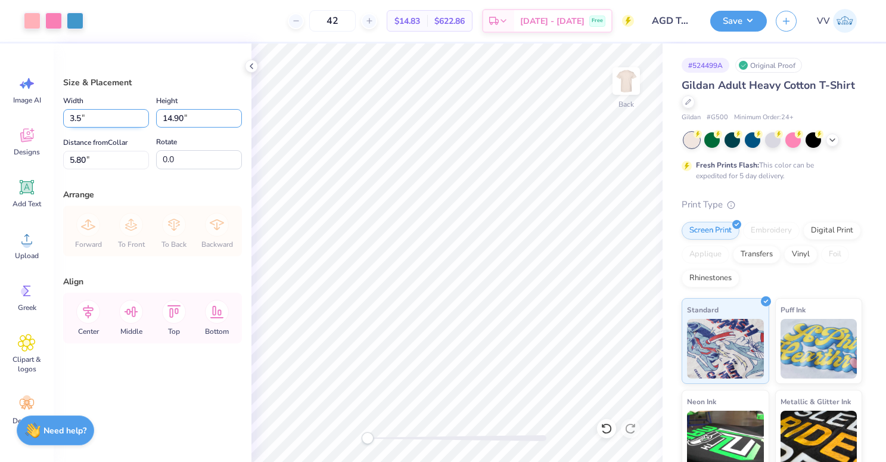
type input "3.50"
type input "3.48"
type input "3.00"
click at [410, 435] on div at bounding box center [457, 438] width 179 height 6
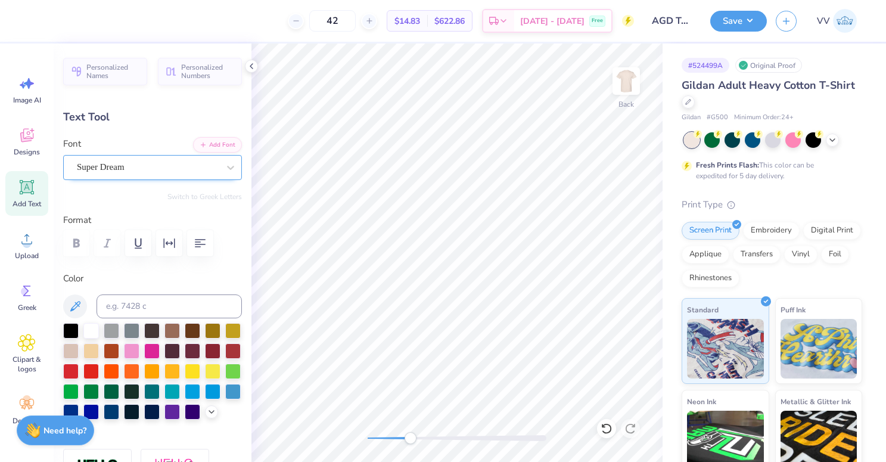
click at [149, 164] on div "Super Dream" at bounding box center [148, 167] width 144 height 18
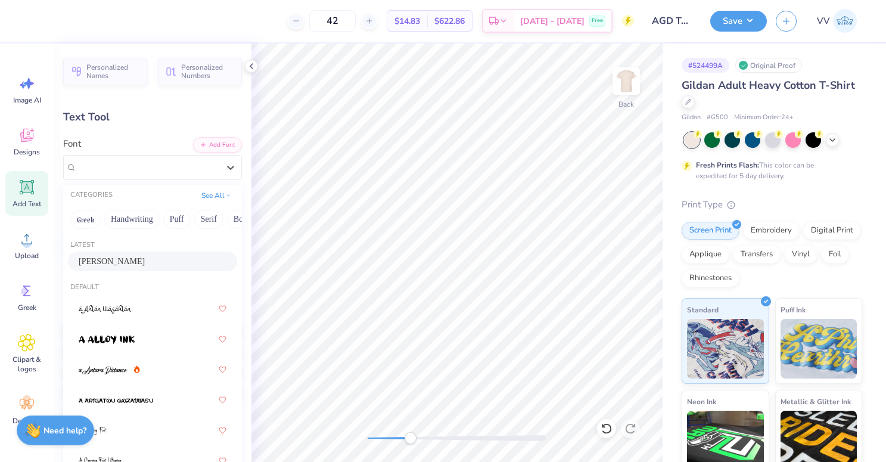
click at [135, 262] on div "[PERSON_NAME]" at bounding box center [153, 261] width 148 height 13
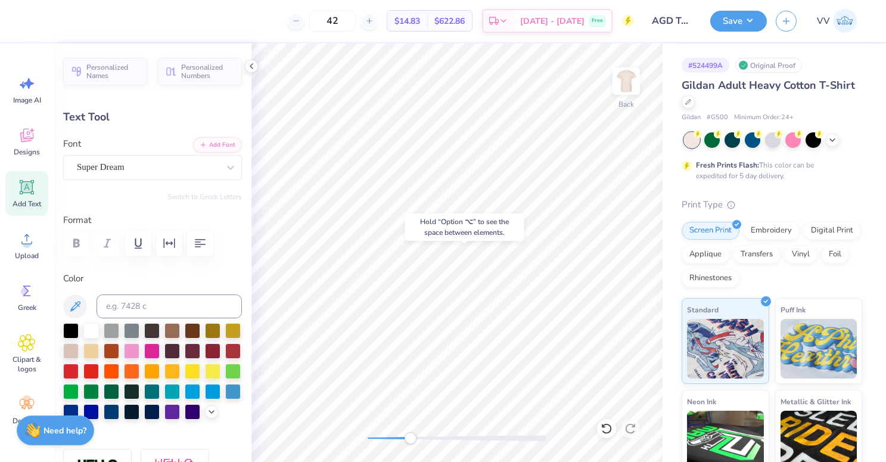
type input "2.04"
type input "0.73"
type input "4.86"
click at [150, 167] on div "Super Dream" at bounding box center [148, 167] width 144 height 18
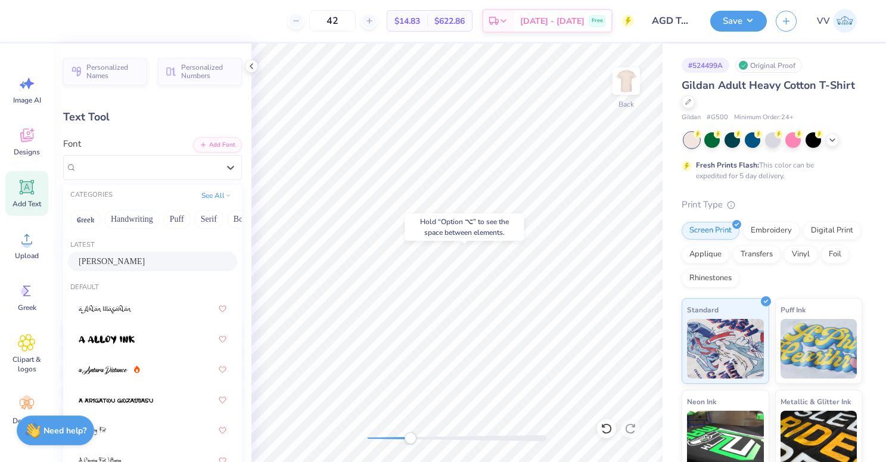
click at [134, 251] on div "[PERSON_NAME]" at bounding box center [152, 261] width 169 height 20
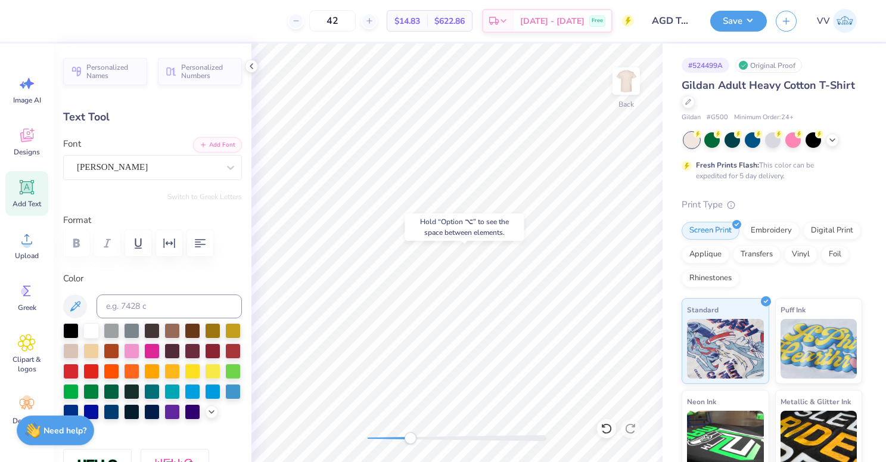
click at [131, 260] on div "Personalized Names Personalized Numbers Text Tool Add Font Font [PERSON_NAME] S…" at bounding box center [153, 252] width 198 height 418
type input "2.64"
type input "0.70"
type input "4.15"
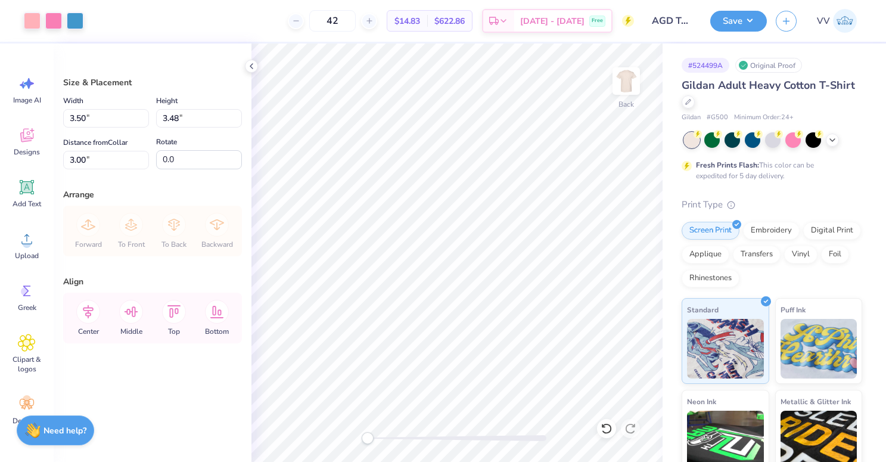
click at [347, 432] on div "Back" at bounding box center [456, 252] width 411 height 418
drag, startPoint x: 627, startPoint y: 76, endPoint x: 536, endPoint y: 2, distance: 117.3
click at [627, 76] on img at bounding box center [626, 81] width 24 height 24
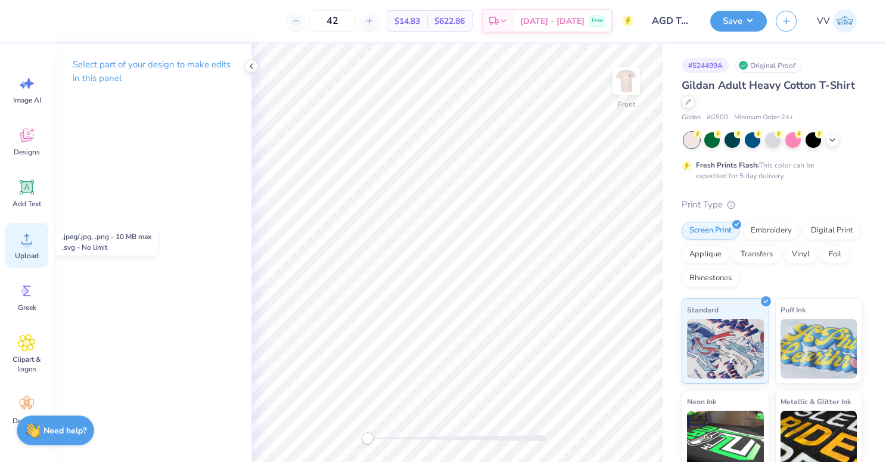
click at [17, 236] on div "Upload" at bounding box center [26, 245] width 43 height 45
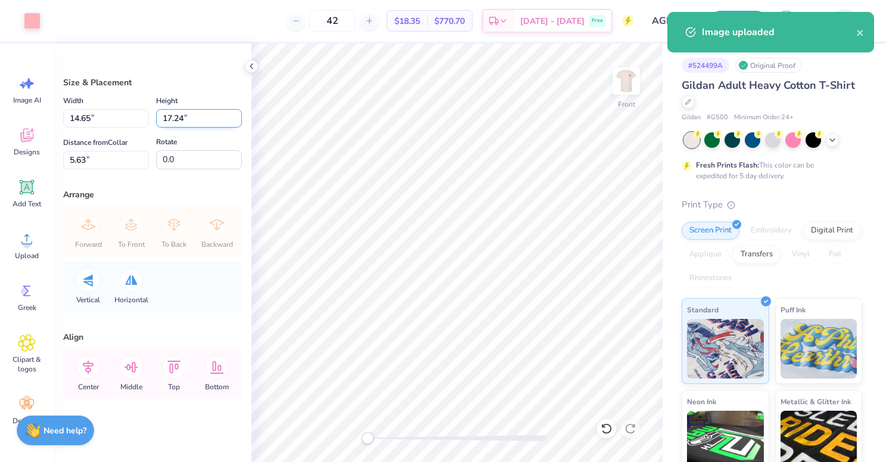
click at [185, 123] on input "17.24" at bounding box center [199, 118] width 86 height 18
type input "15"
type input "12.75"
type input "15.00"
type input "6.75"
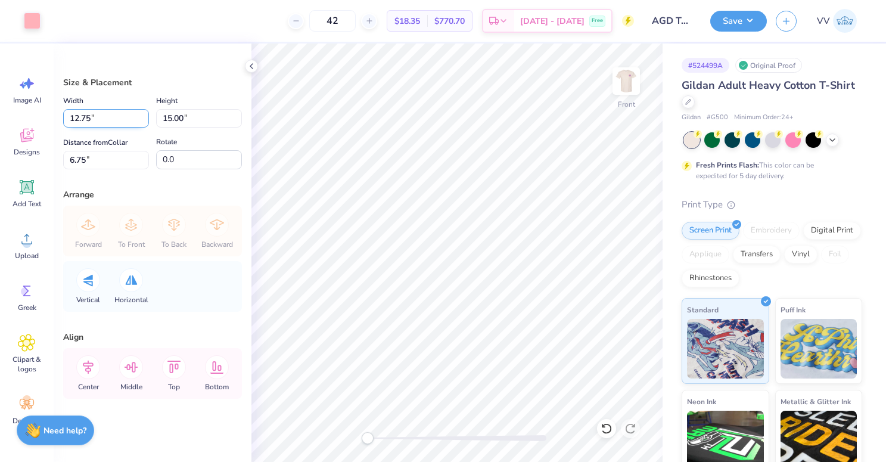
click at [134, 119] on input "12.75" at bounding box center [106, 118] width 86 height 18
type input "12.00"
type input "14.12"
type input "3"
click at [726, 18] on button "Save" at bounding box center [738, 19] width 57 height 21
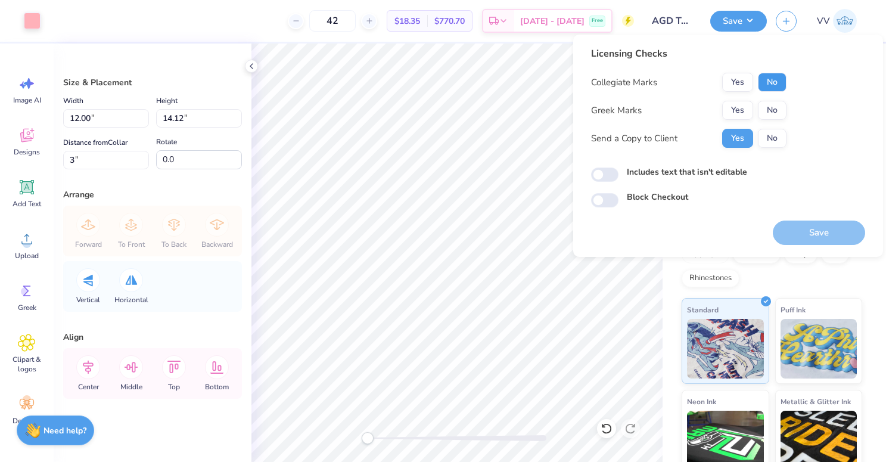
click at [765, 75] on button "No" at bounding box center [772, 82] width 29 height 19
drag, startPoint x: 611, startPoint y: 172, endPoint x: 617, endPoint y: 178, distance: 8.0
click at [611, 172] on input "Includes text that isn't editable" at bounding box center [604, 174] width 27 height 14
checkbox input "true"
click at [805, 231] on div "Save" at bounding box center [819, 232] width 92 height 24
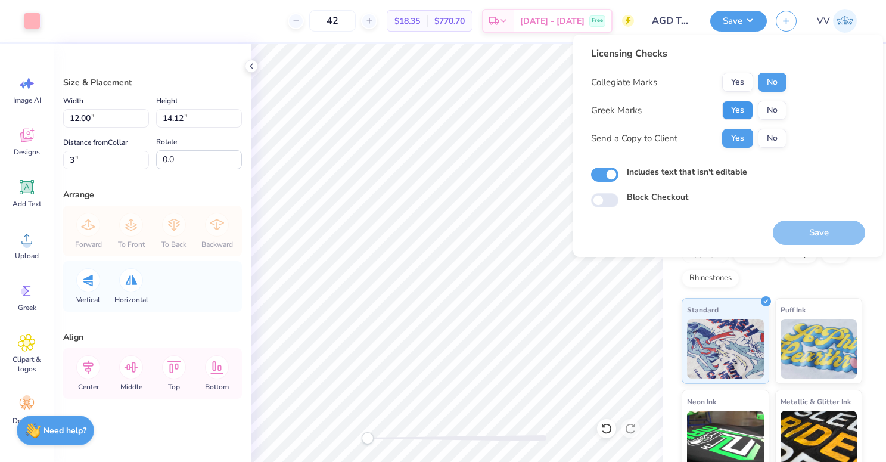
click at [743, 111] on button "Yes" at bounding box center [737, 110] width 31 height 19
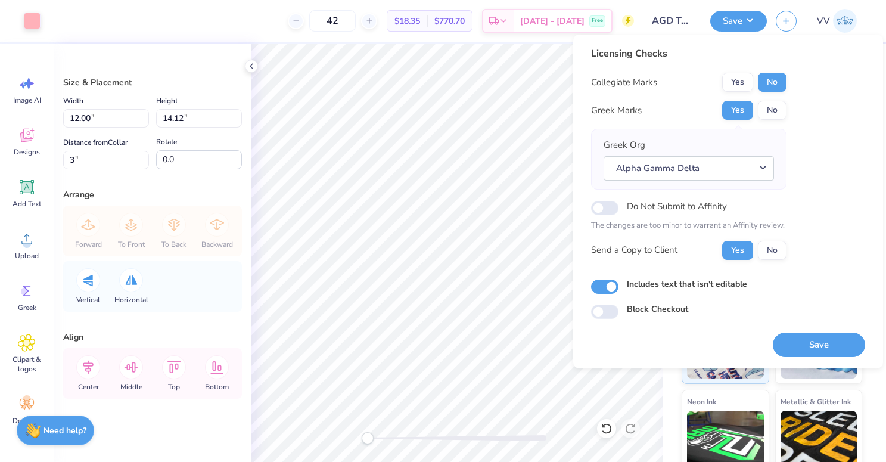
click at [808, 344] on button "Save" at bounding box center [819, 344] width 92 height 24
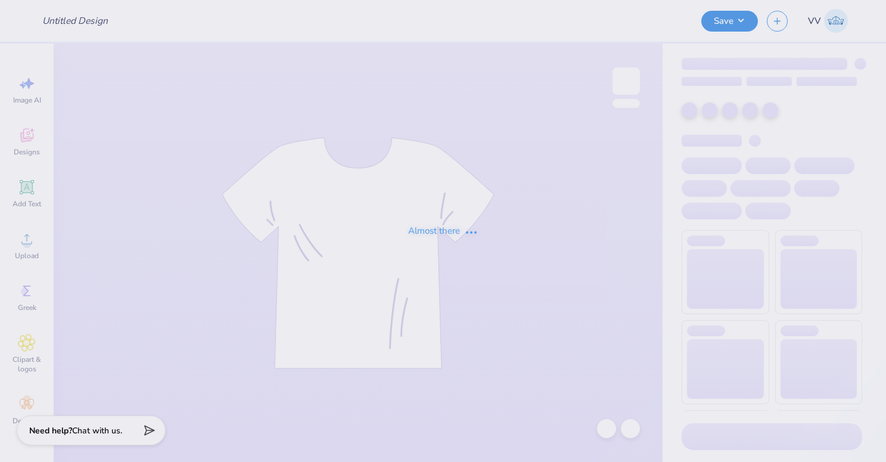
type input "[PERSON_NAME] : [GEOGRAPHIC_DATA][US_STATE]"
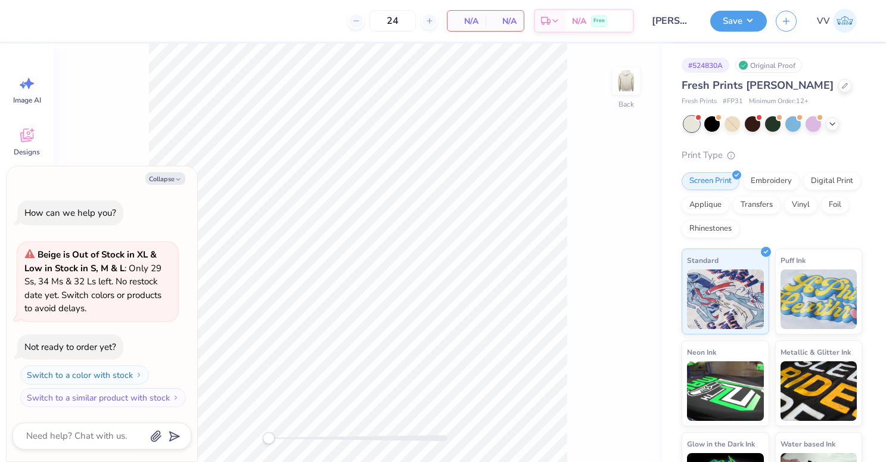
type textarea "x"
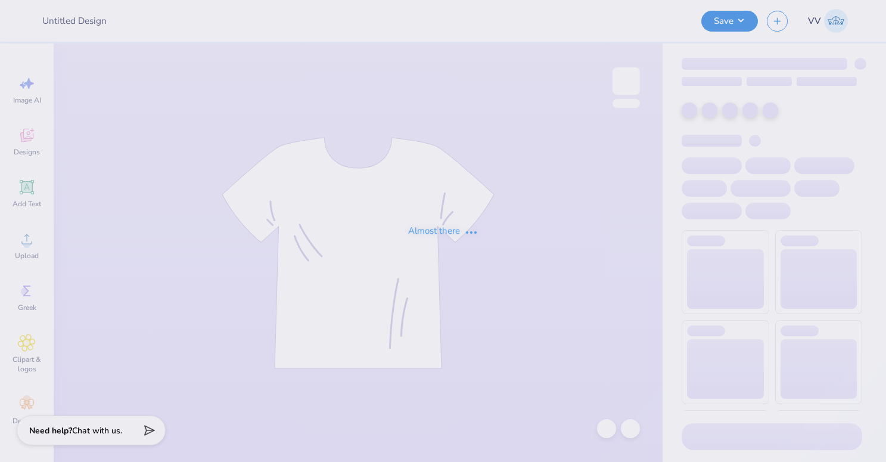
type input "[PERSON_NAME] : [GEOGRAPHIC_DATA][US_STATE]"
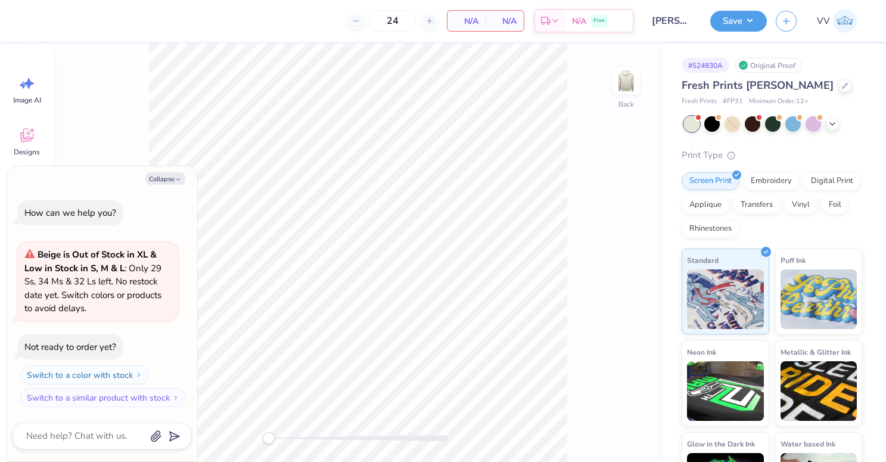
click at [163, 170] on div "Collapse How can we help you? Beige is Out of Stock in XL & Low in Stock in S, …" at bounding box center [102, 313] width 191 height 295
click at [161, 176] on button "Collapse" at bounding box center [165, 178] width 40 height 13
type textarea "x"
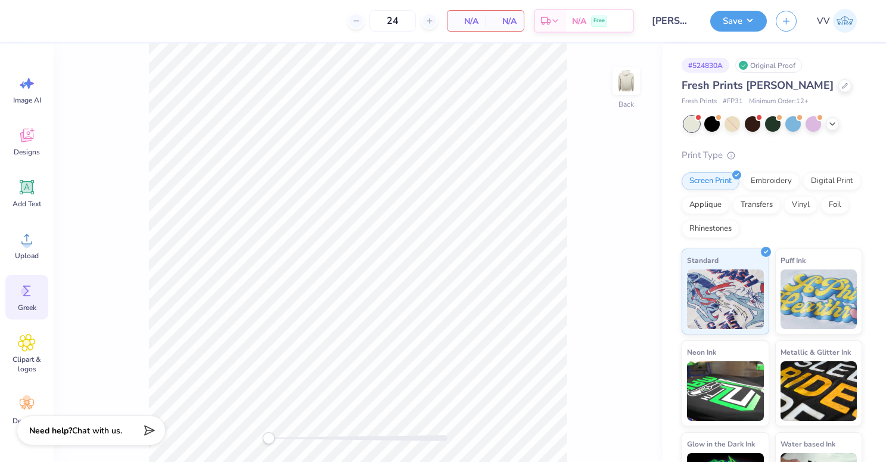
click at [26, 288] on icon at bounding box center [27, 291] width 18 height 18
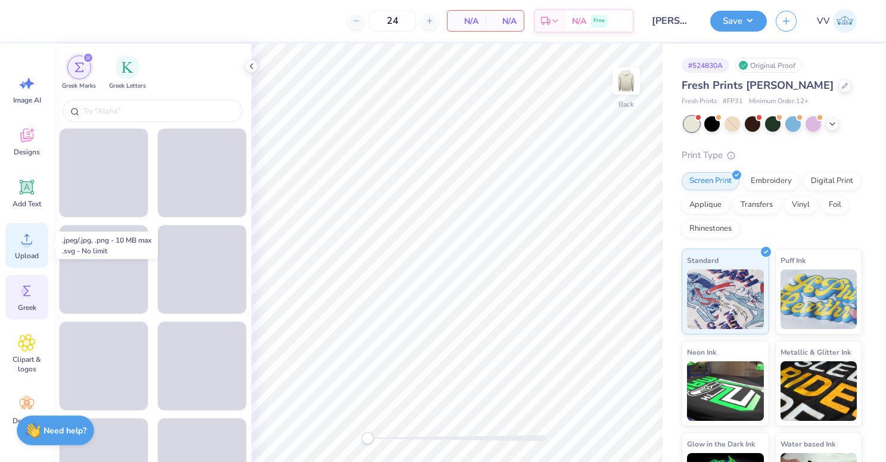
click at [30, 250] on div "Upload" at bounding box center [26, 245] width 43 height 45
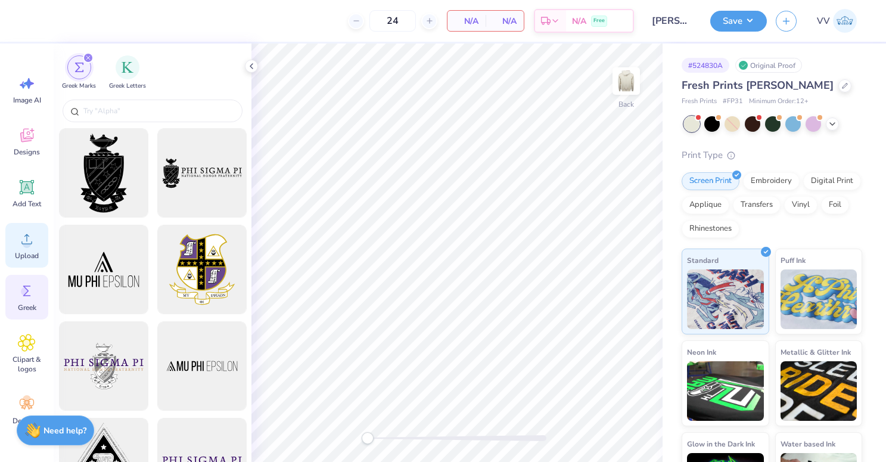
click at [30, 233] on icon at bounding box center [27, 239] width 18 height 18
click at [39, 238] on div "Upload" at bounding box center [26, 245] width 43 height 45
click at [38, 294] on div "Greek" at bounding box center [26, 297] width 43 height 45
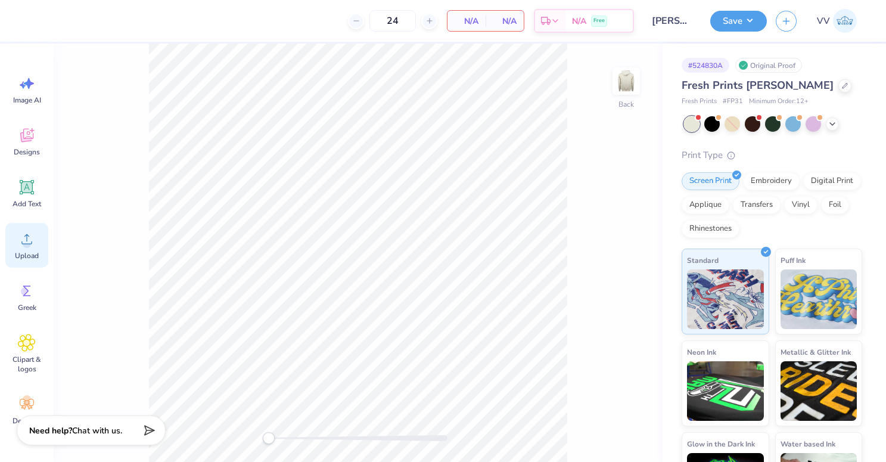
click at [32, 253] on span "Upload" at bounding box center [27, 256] width 24 height 10
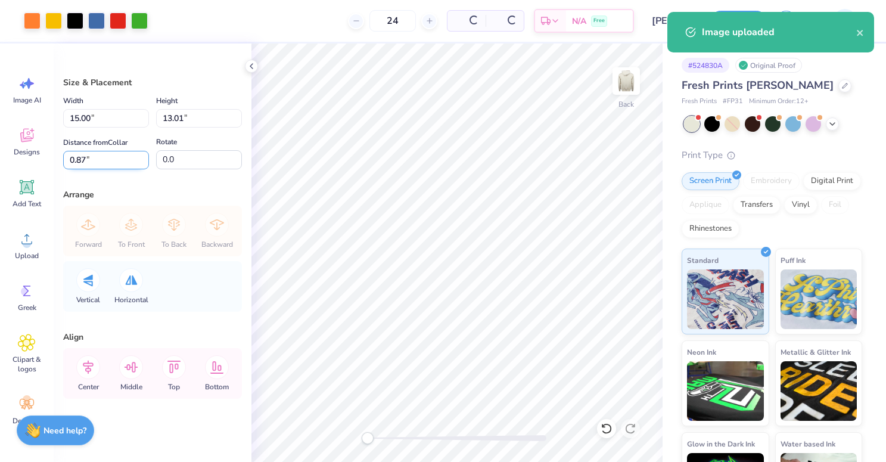
click at [72, 158] on input "0.87" at bounding box center [106, 160] width 86 height 18
click at [189, 120] on input "13.01" at bounding box center [199, 118] width 86 height 18
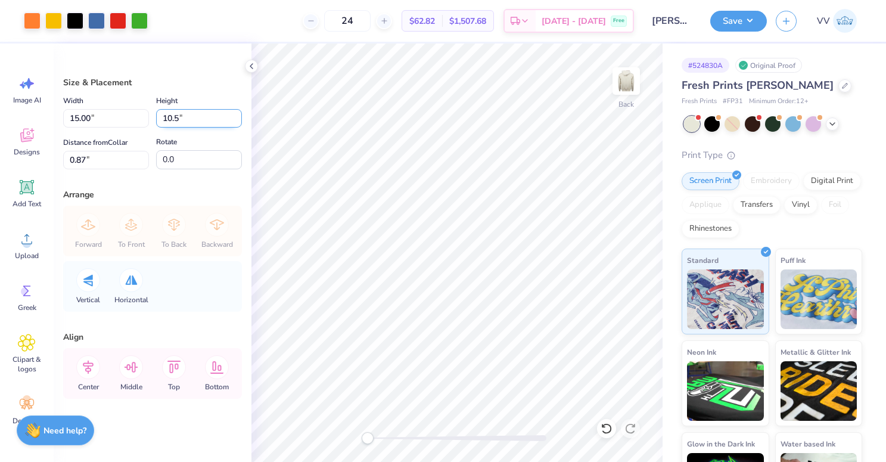
type input "10.5"
type input "12.11"
type input "10.50"
type input "2"
click at [92, 164] on input "2.13" at bounding box center [106, 160] width 86 height 18
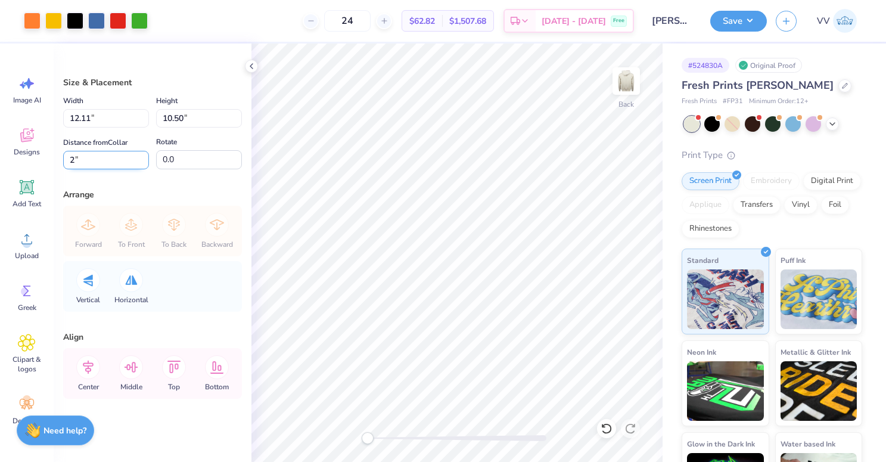
type input "2"
click at [746, 23] on button "Save" at bounding box center [738, 19] width 57 height 21
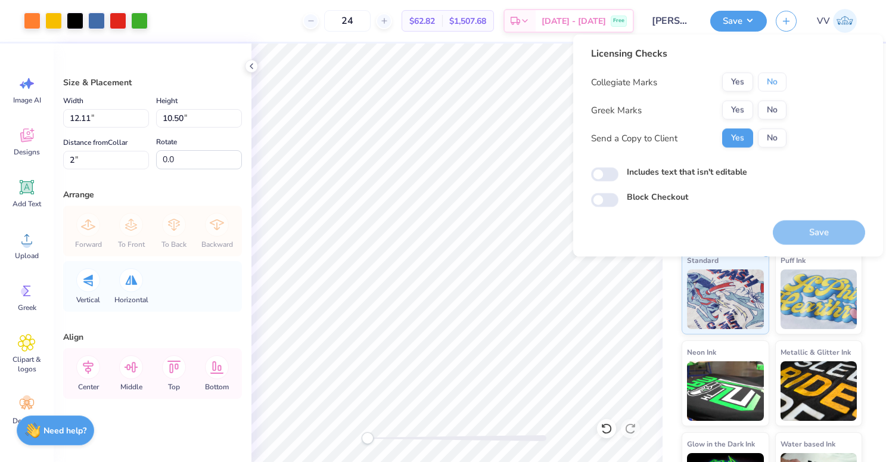
drag, startPoint x: 765, startPoint y: 80, endPoint x: 746, endPoint y: 97, distance: 25.8
click at [765, 80] on button "No" at bounding box center [772, 82] width 29 height 19
click at [733, 109] on button "Yes" at bounding box center [737, 110] width 31 height 19
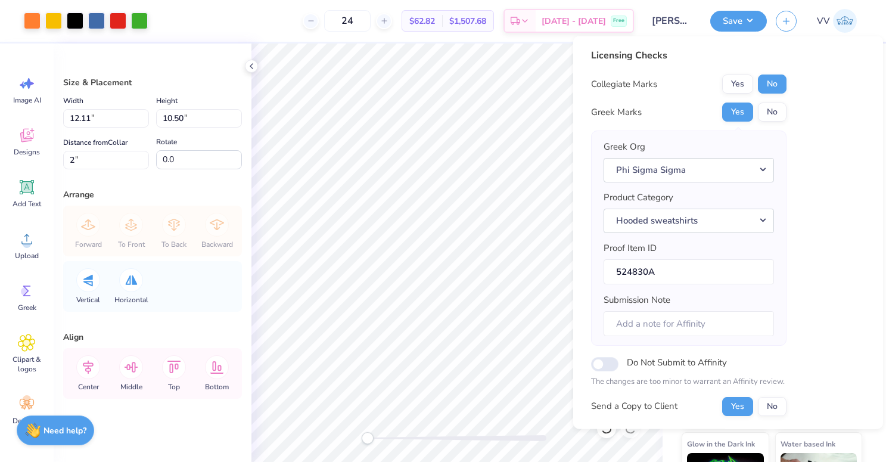
scroll to position [95, 0]
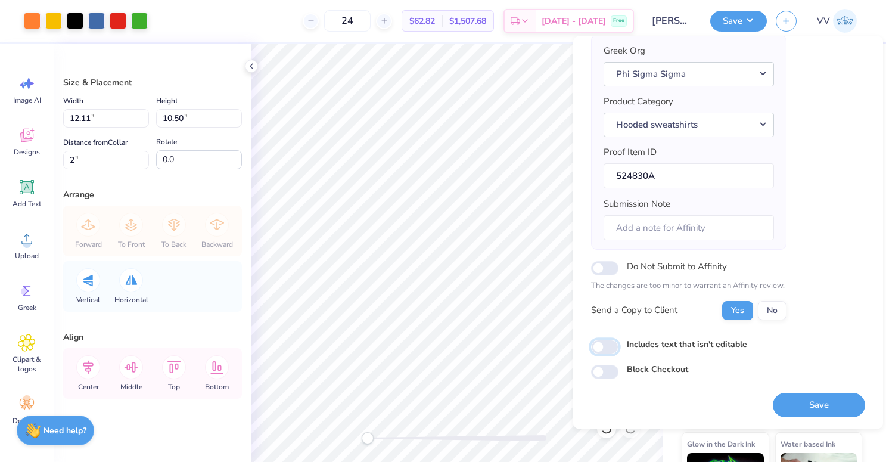
drag, startPoint x: 611, startPoint y: 345, endPoint x: 585, endPoint y: 284, distance: 67.0
click at [610, 345] on input "Includes text that isn't editable" at bounding box center [604, 347] width 27 height 14
checkbox input "true"
click at [821, 409] on button "Save" at bounding box center [819, 405] width 92 height 24
